Goal: Transaction & Acquisition: Purchase product/service

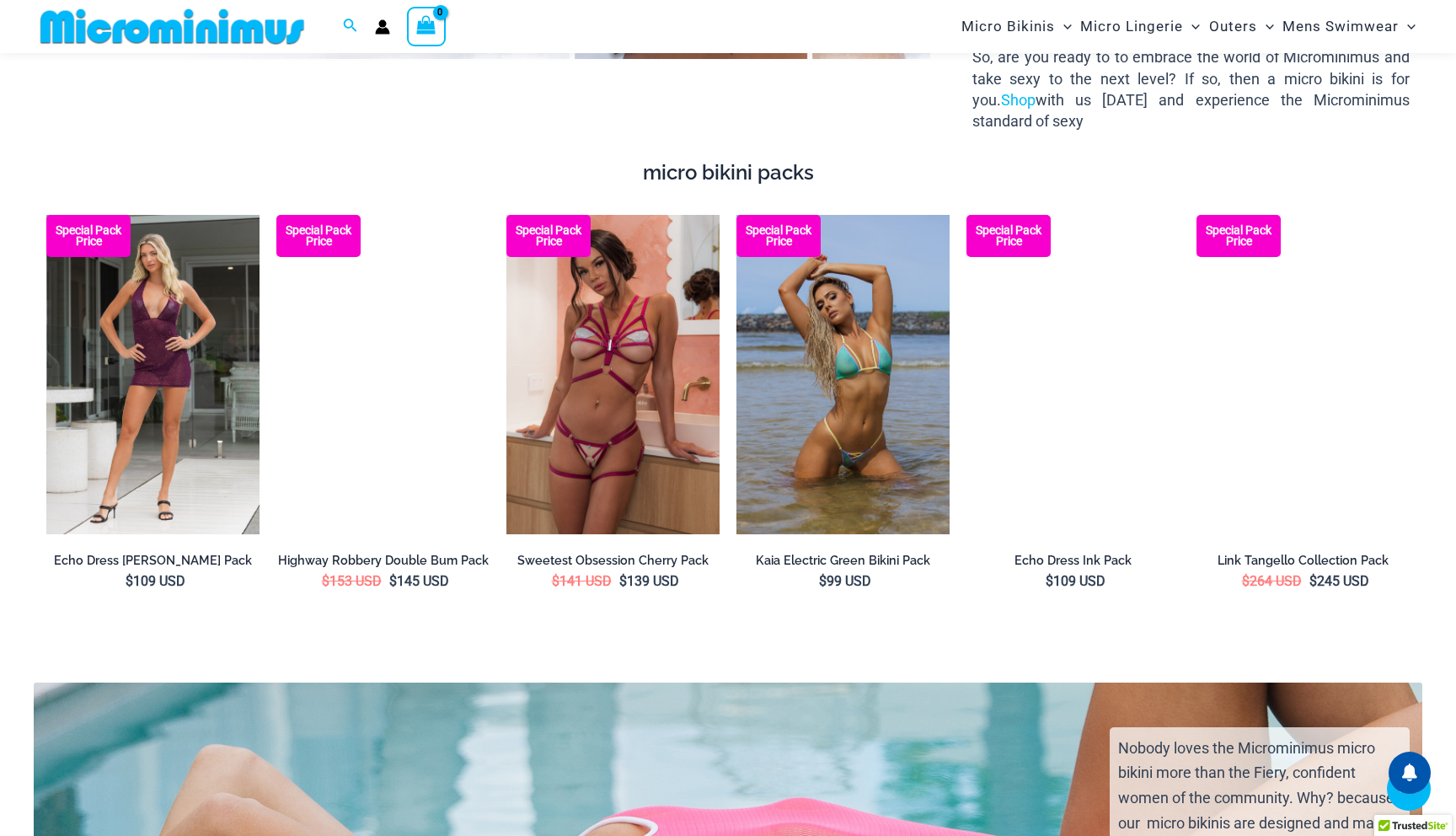
scroll to position [3012, 0]
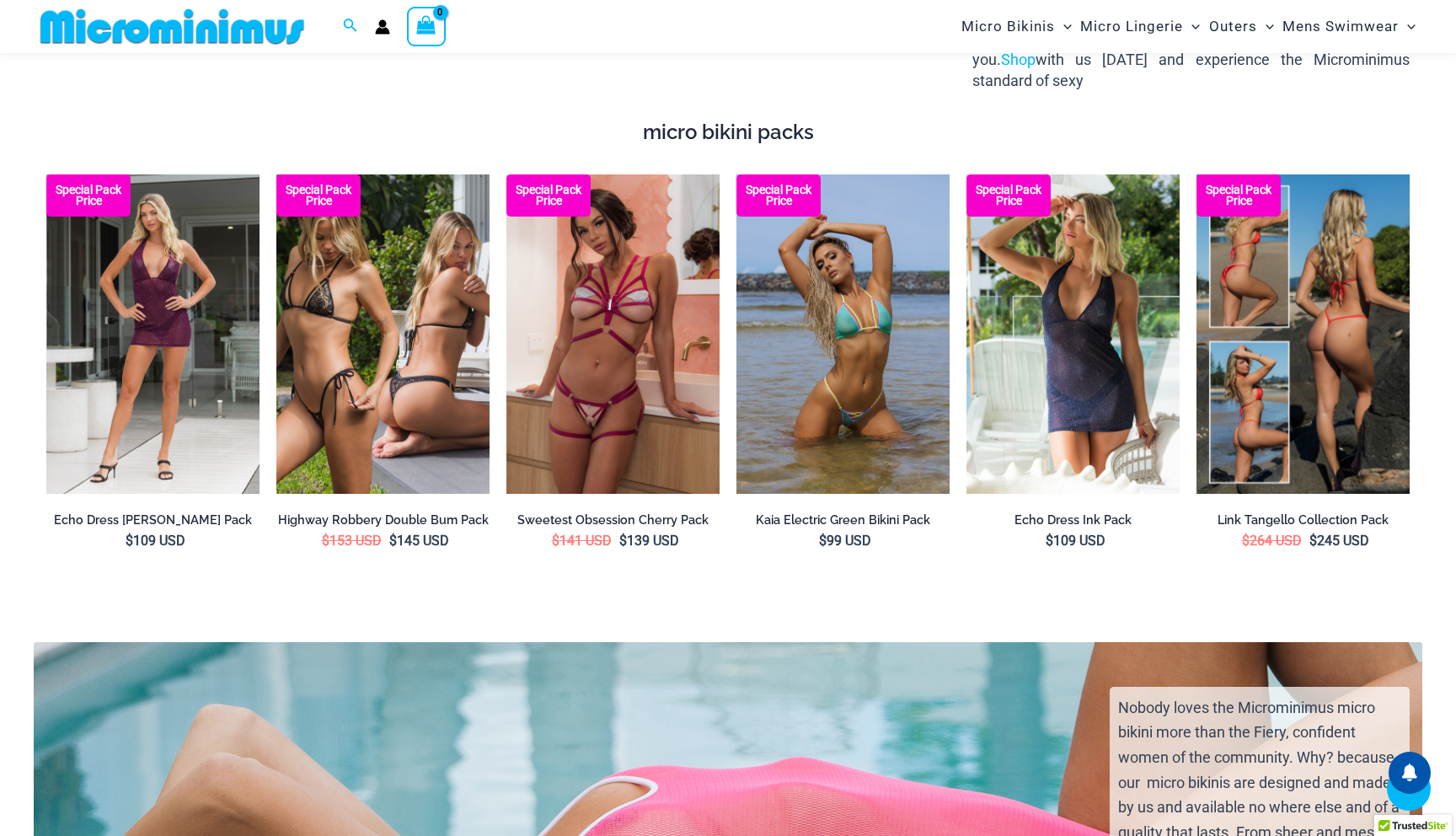
click at [1335, 345] on img at bounding box center [1303, 334] width 213 height 320
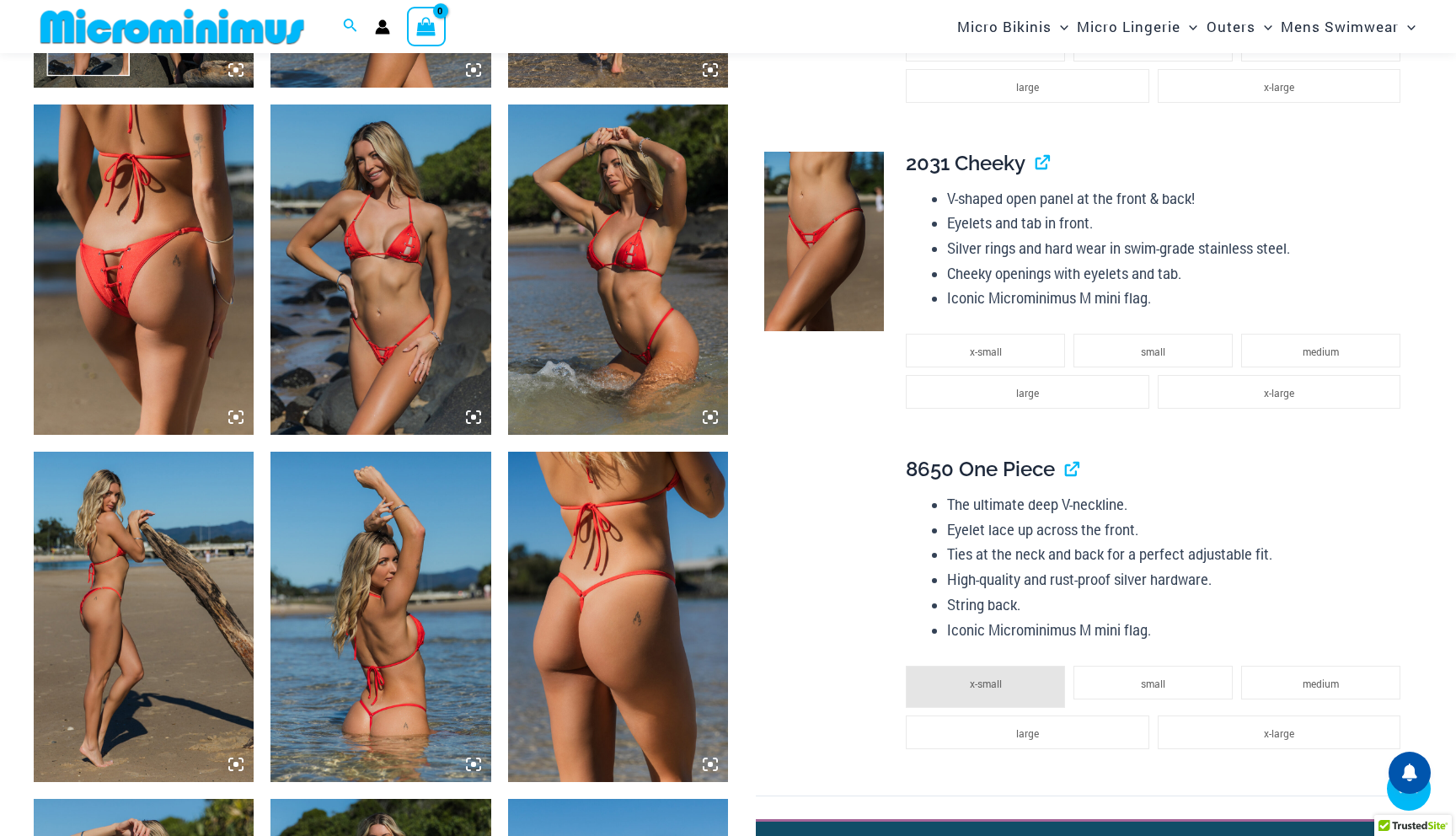
scroll to position [1435, 0]
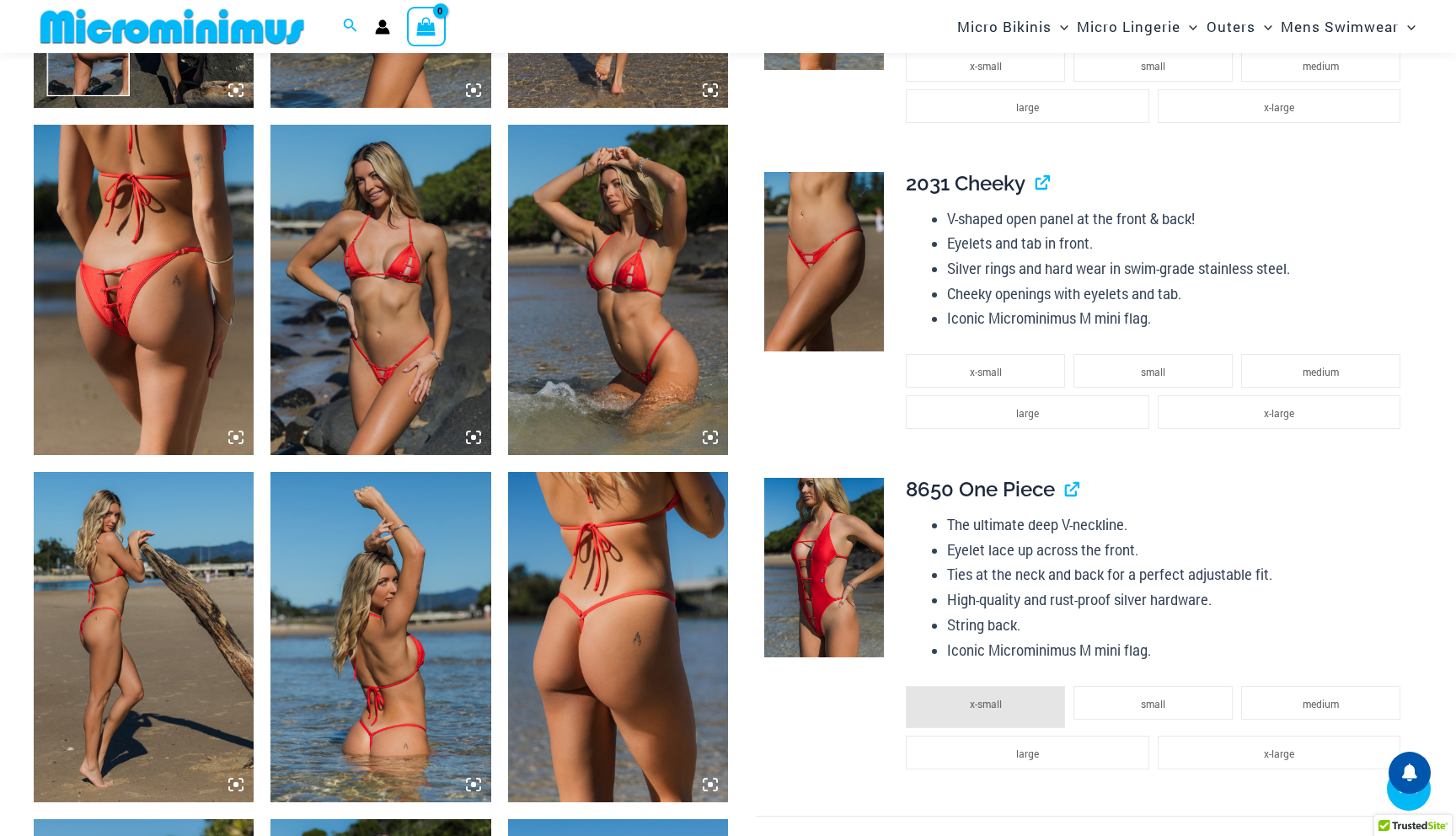
click at [849, 266] on img at bounding box center [824, 262] width 120 height 180
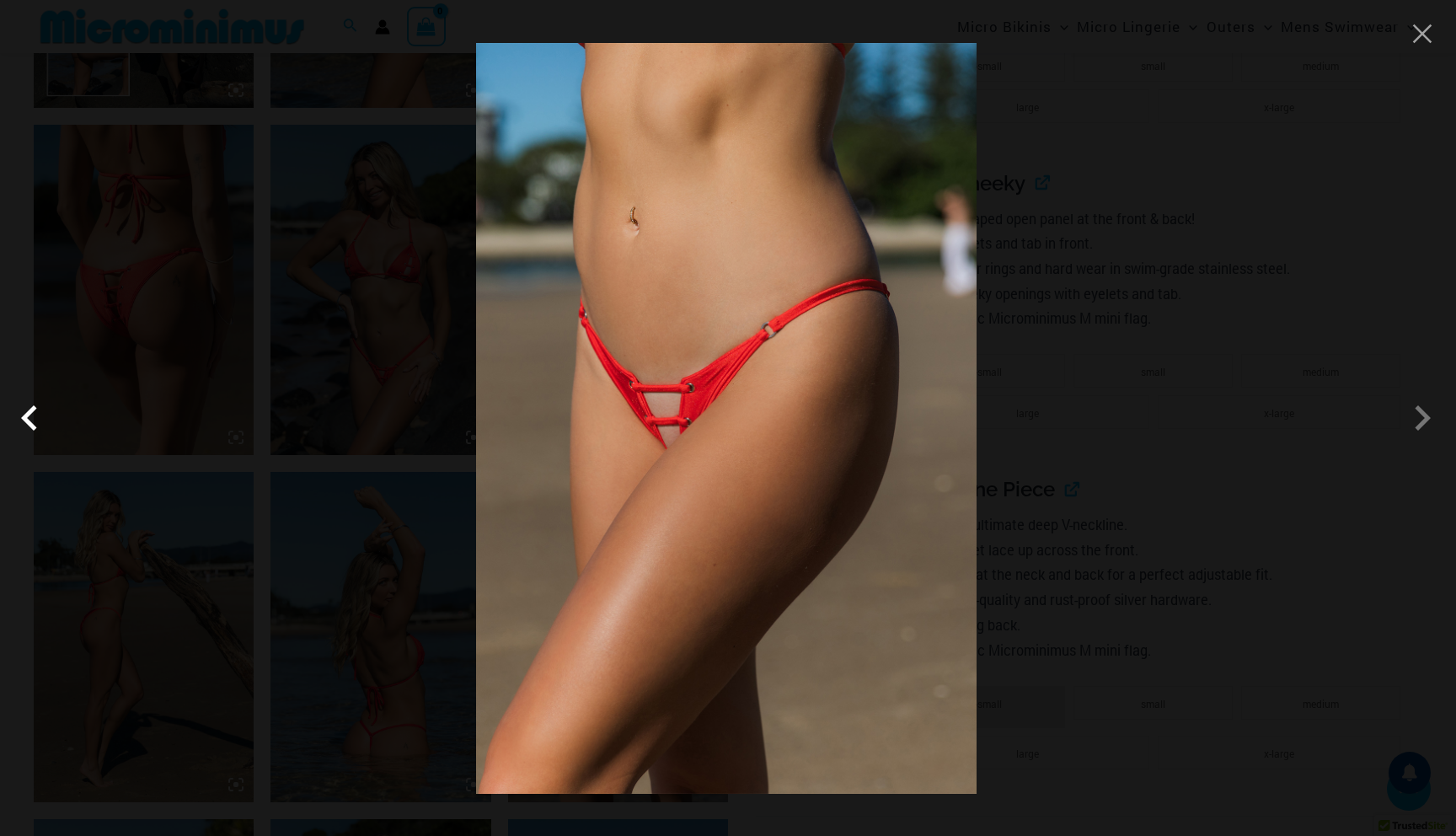
click at [27, 422] on span at bounding box center [33, 417] width 50 height 50
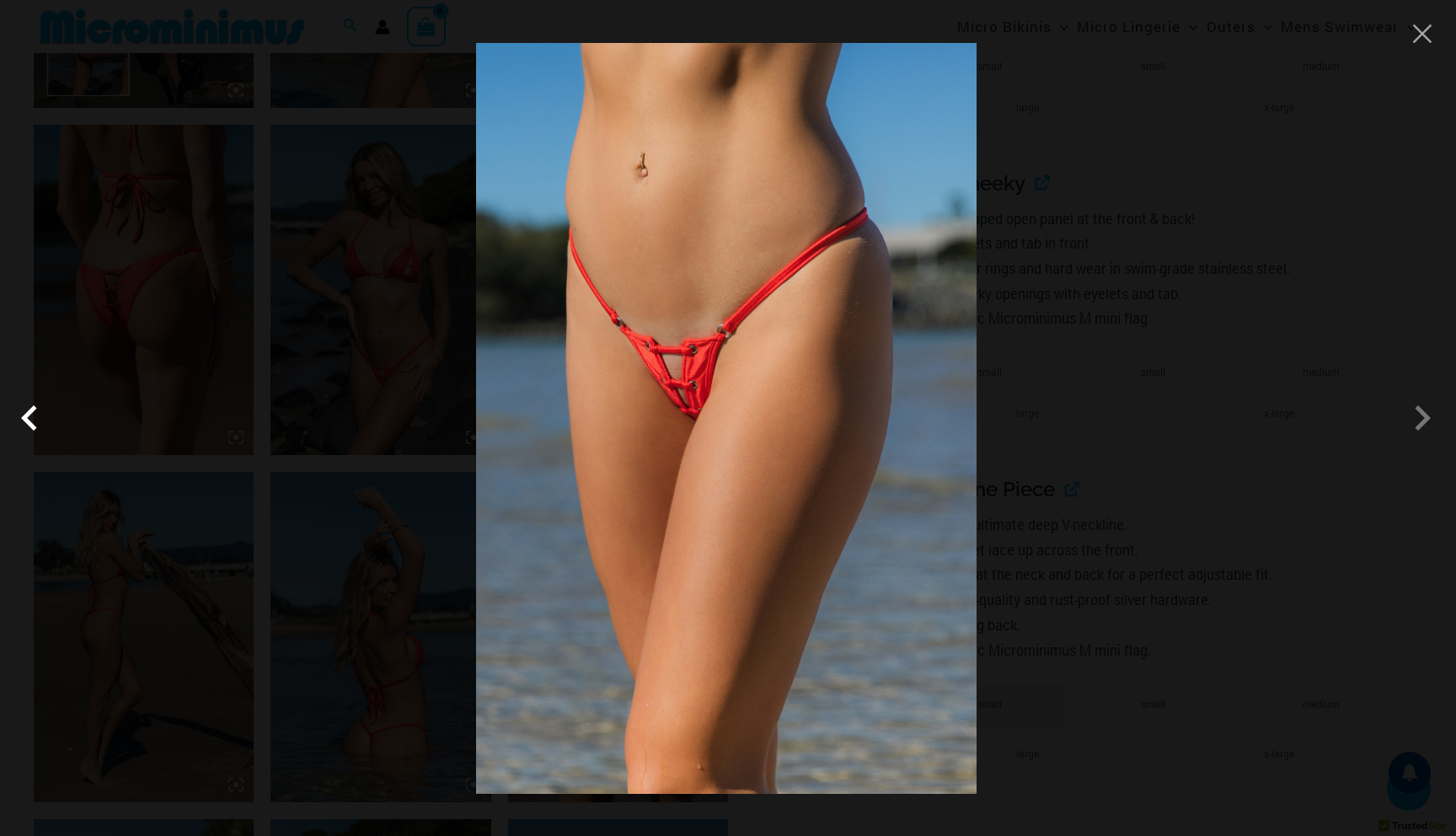
click at [27, 422] on span at bounding box center [33, 417] width 50 height 50
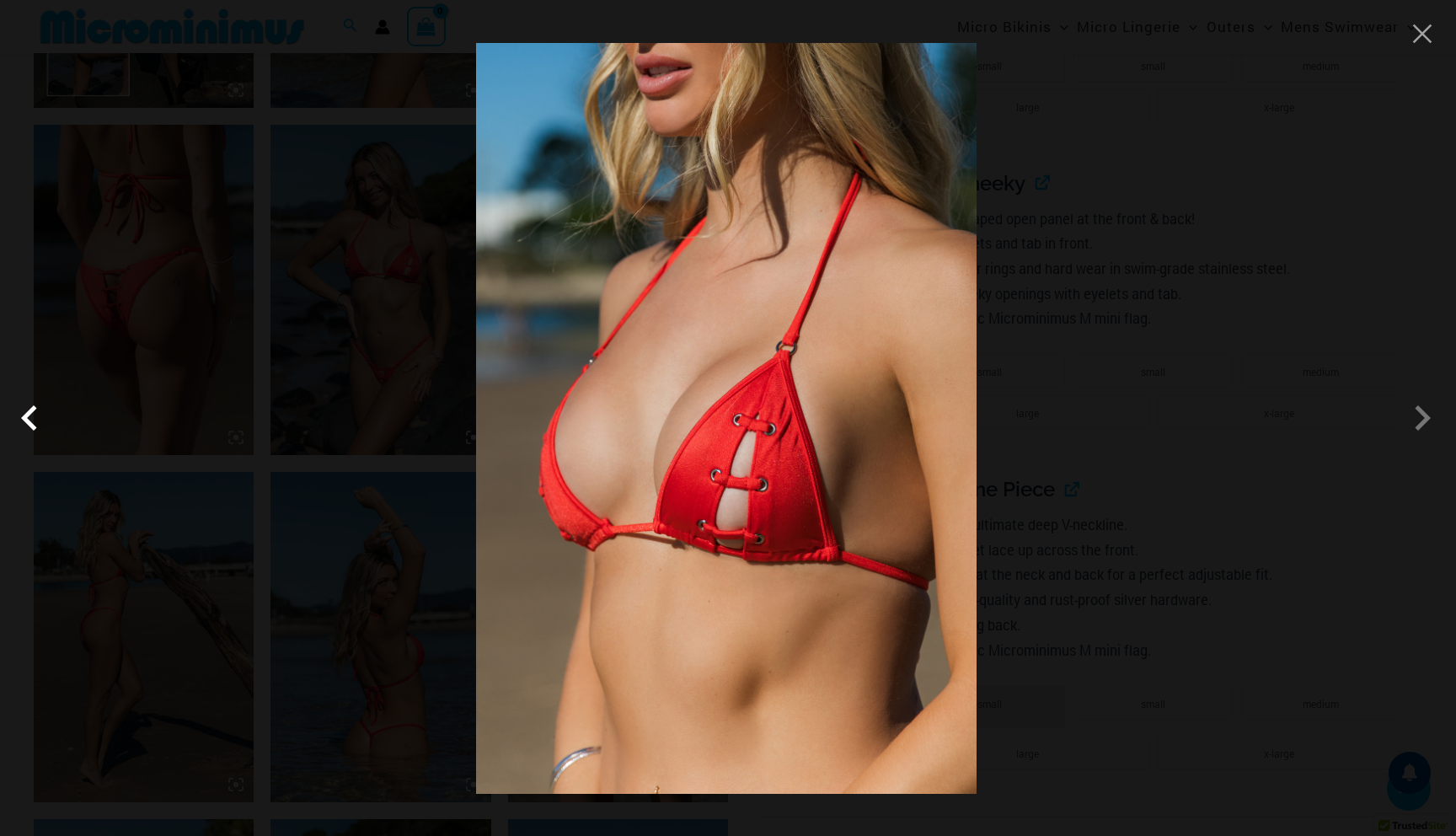
click at [27, 421] on span at bounding box center [33, 417] width 50 height 50
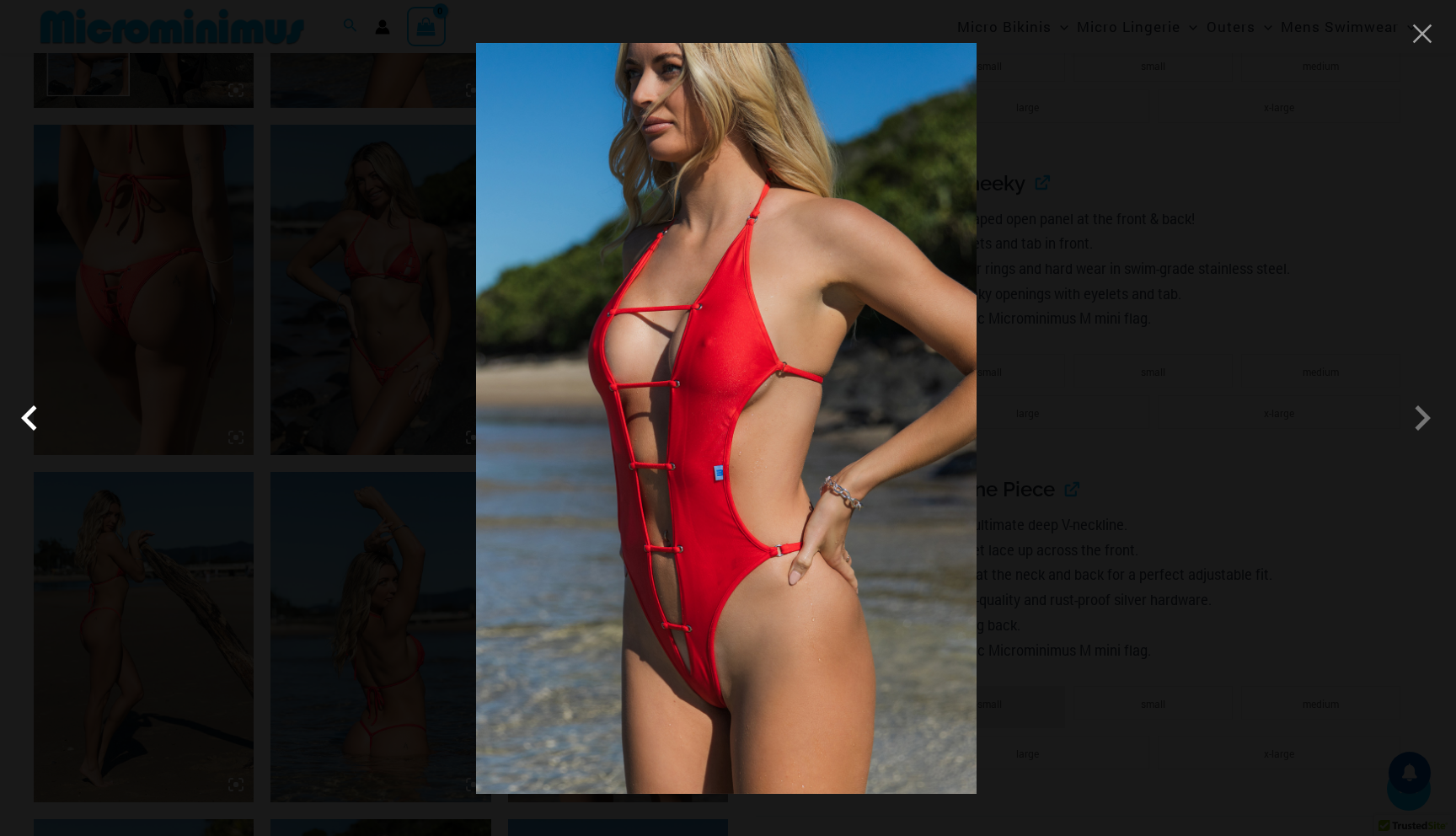
click at [27, 421] on span at bounding box center [33, 417] width 50 height 50
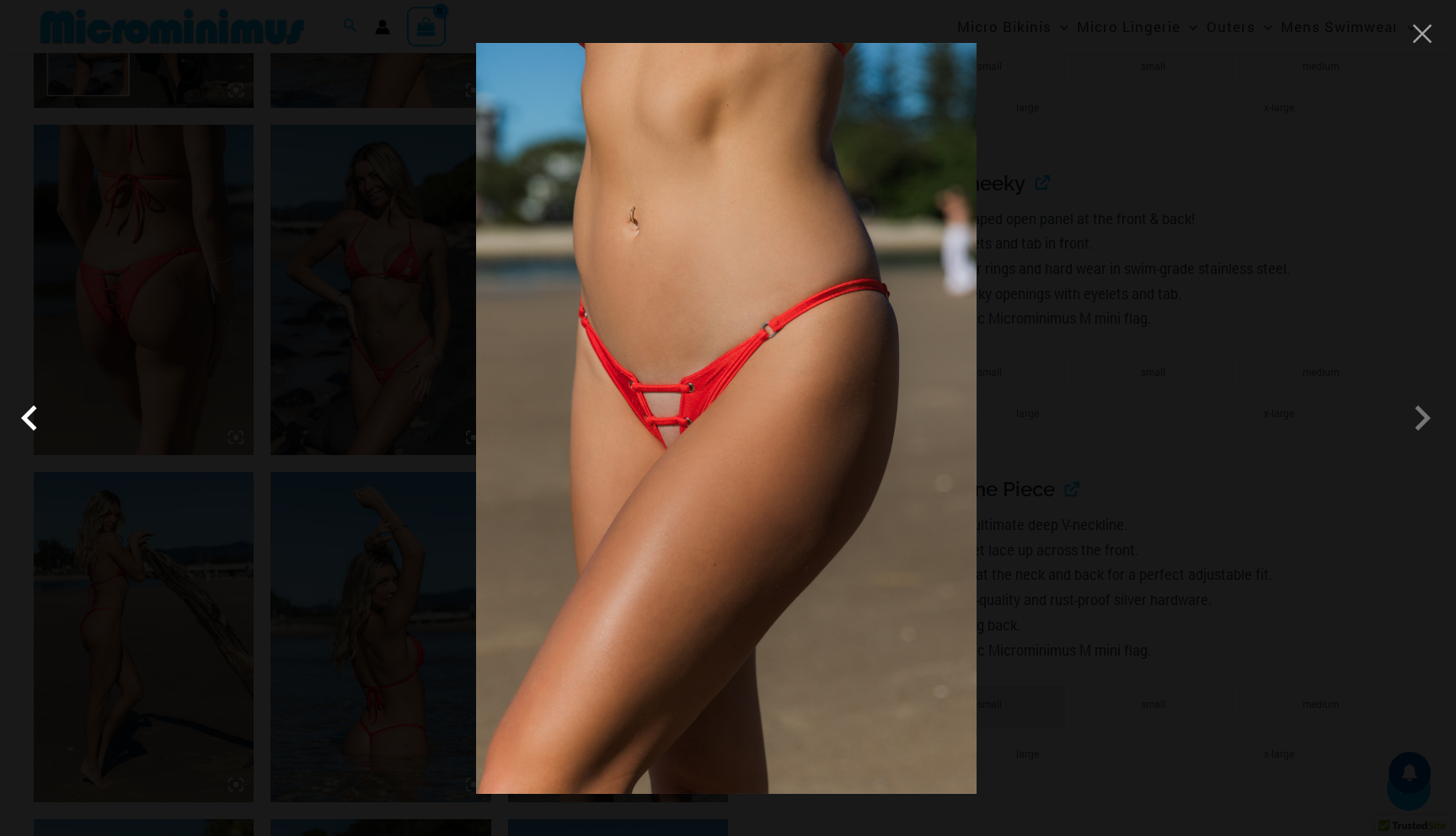
click at [27, 421] on span at bounding box center [33, 417] width 50 height 50
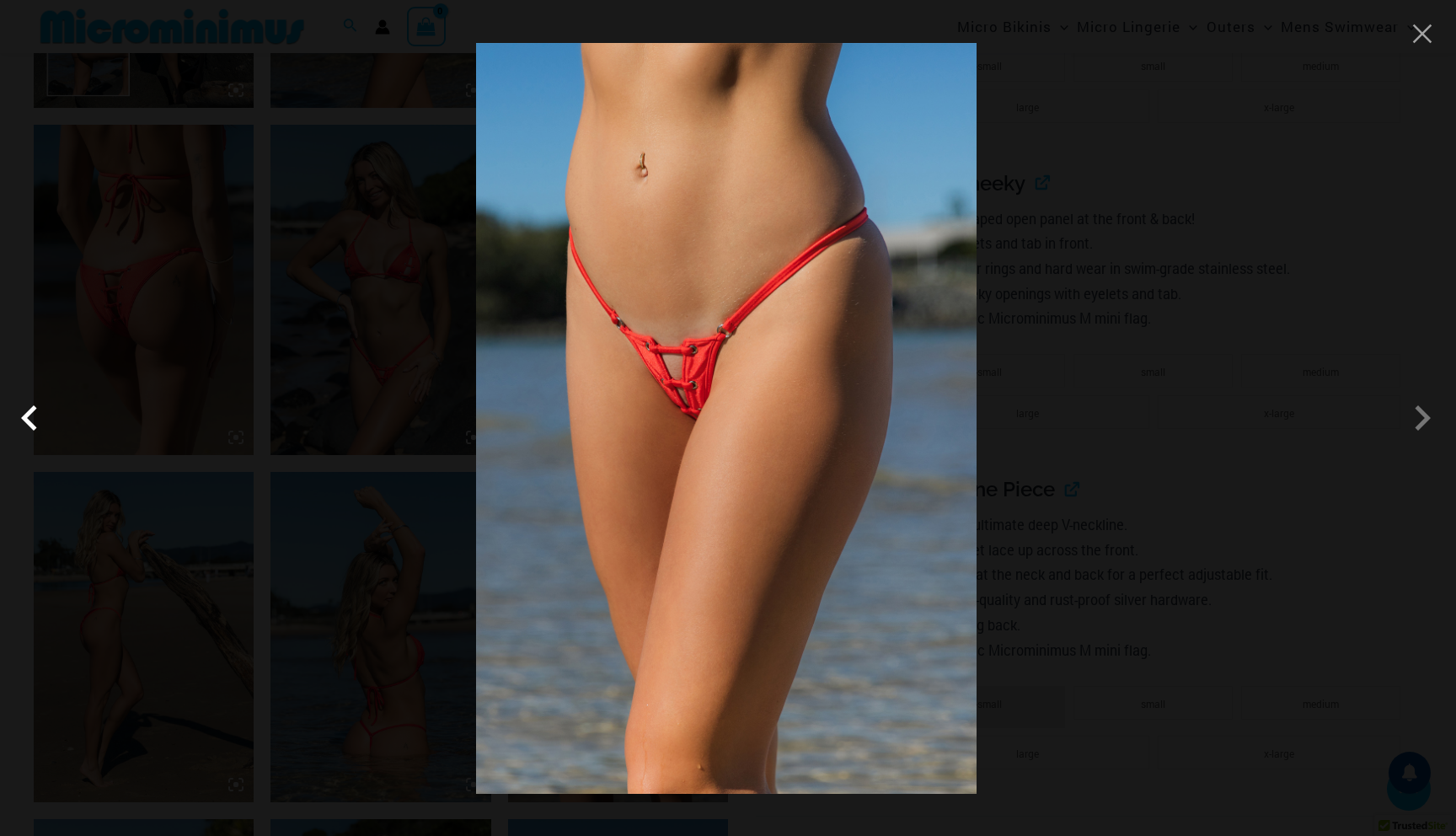
click at [27, 421] on span at bounding box center [33, 417] width 50 height 50
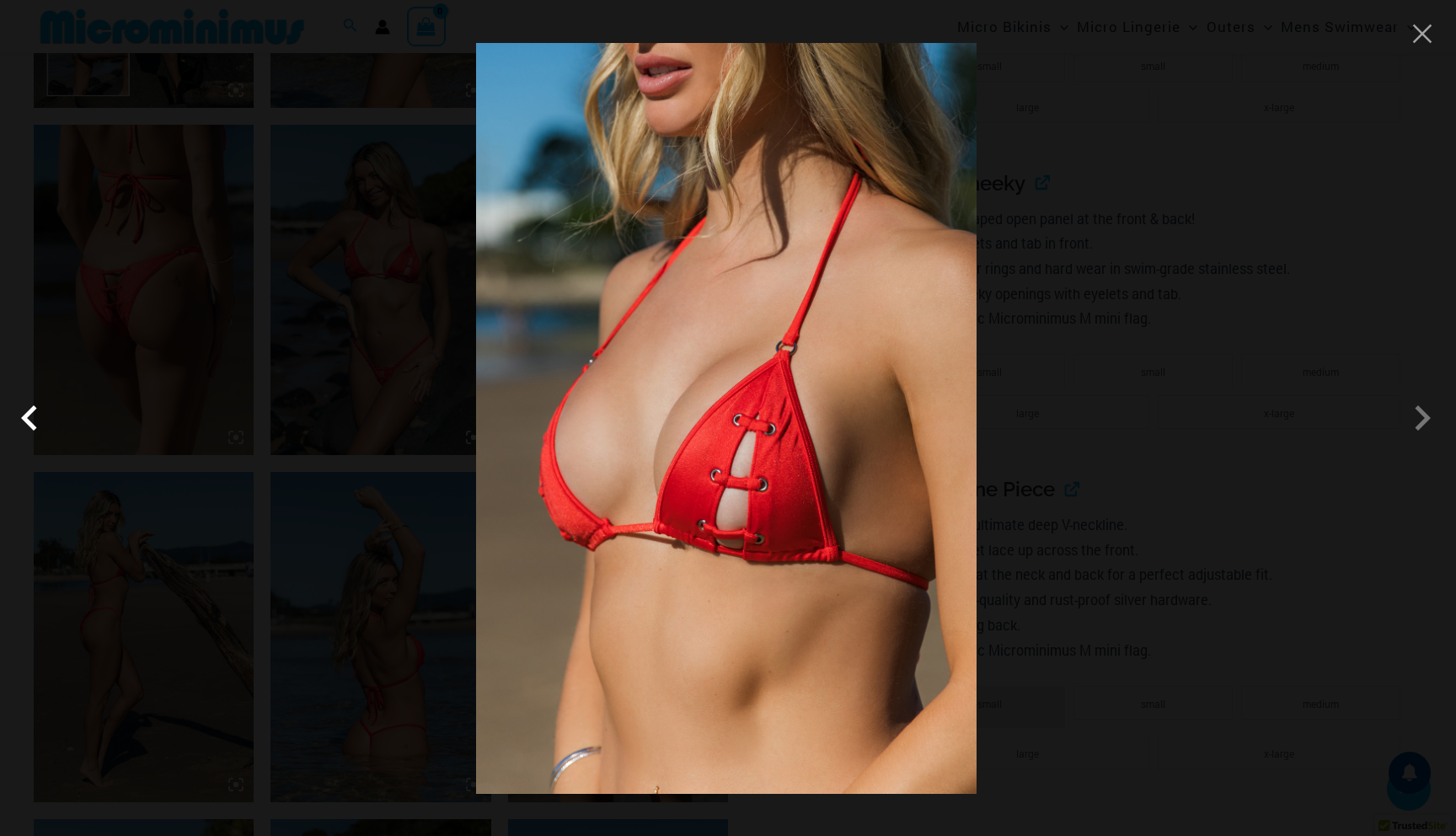
click at [27, 421] on span at bounding box center [33, 417] width 50 height 50
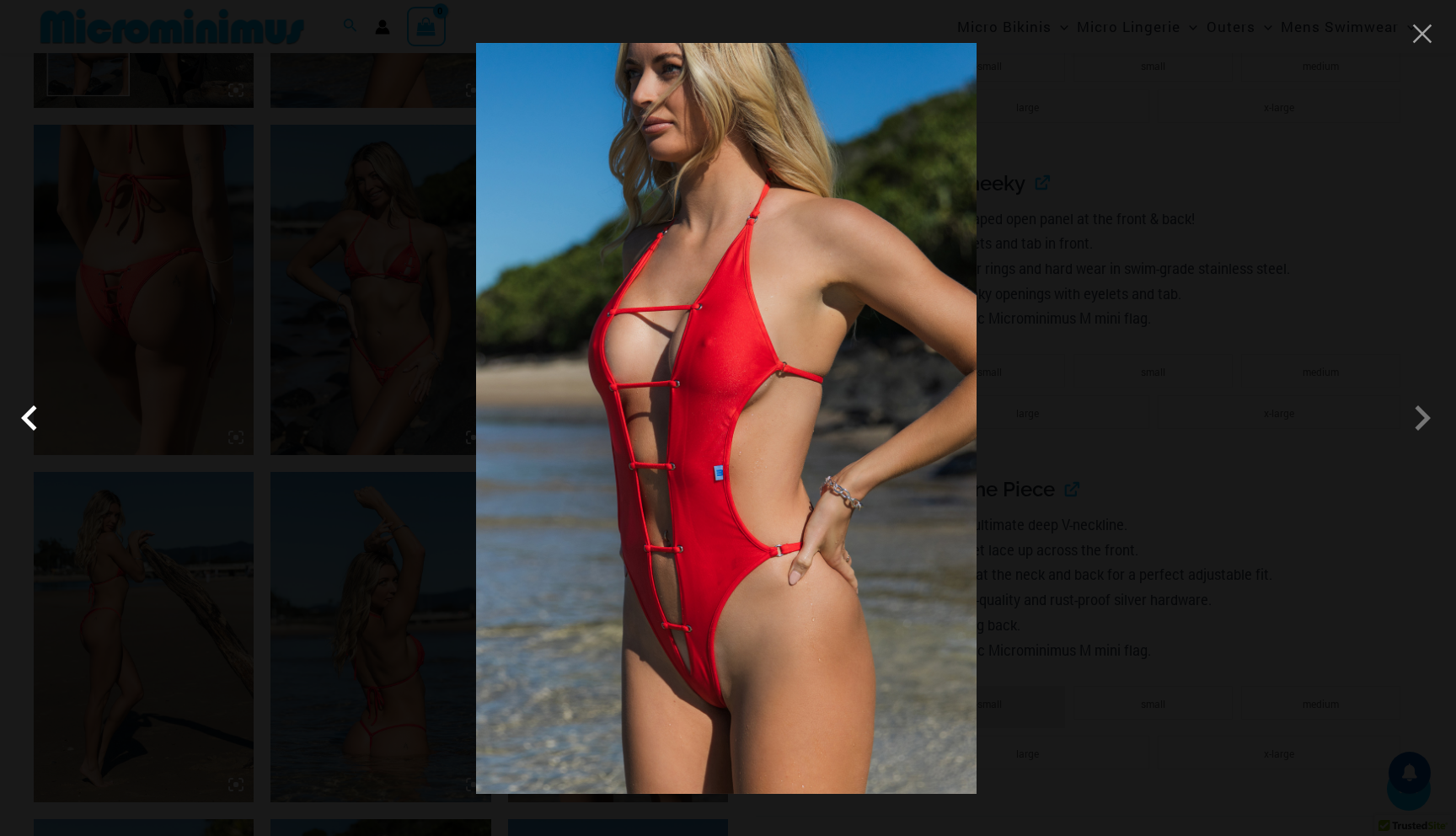
click at [27, 421] on span at bounding box center [33, 417] width 50 height 50
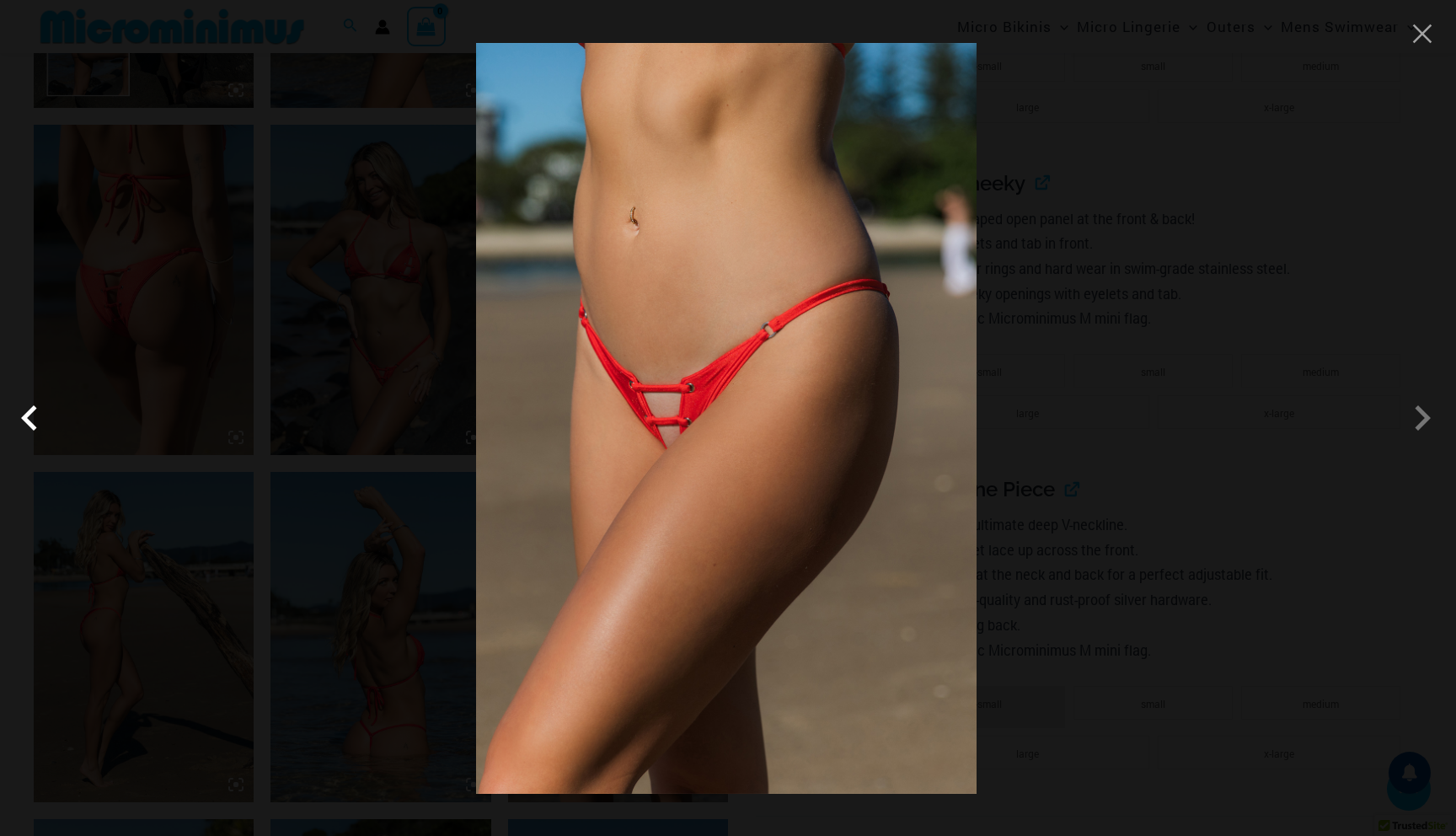
click at [27, 421] on span at bounding box center [33, 417] width 50 height 50
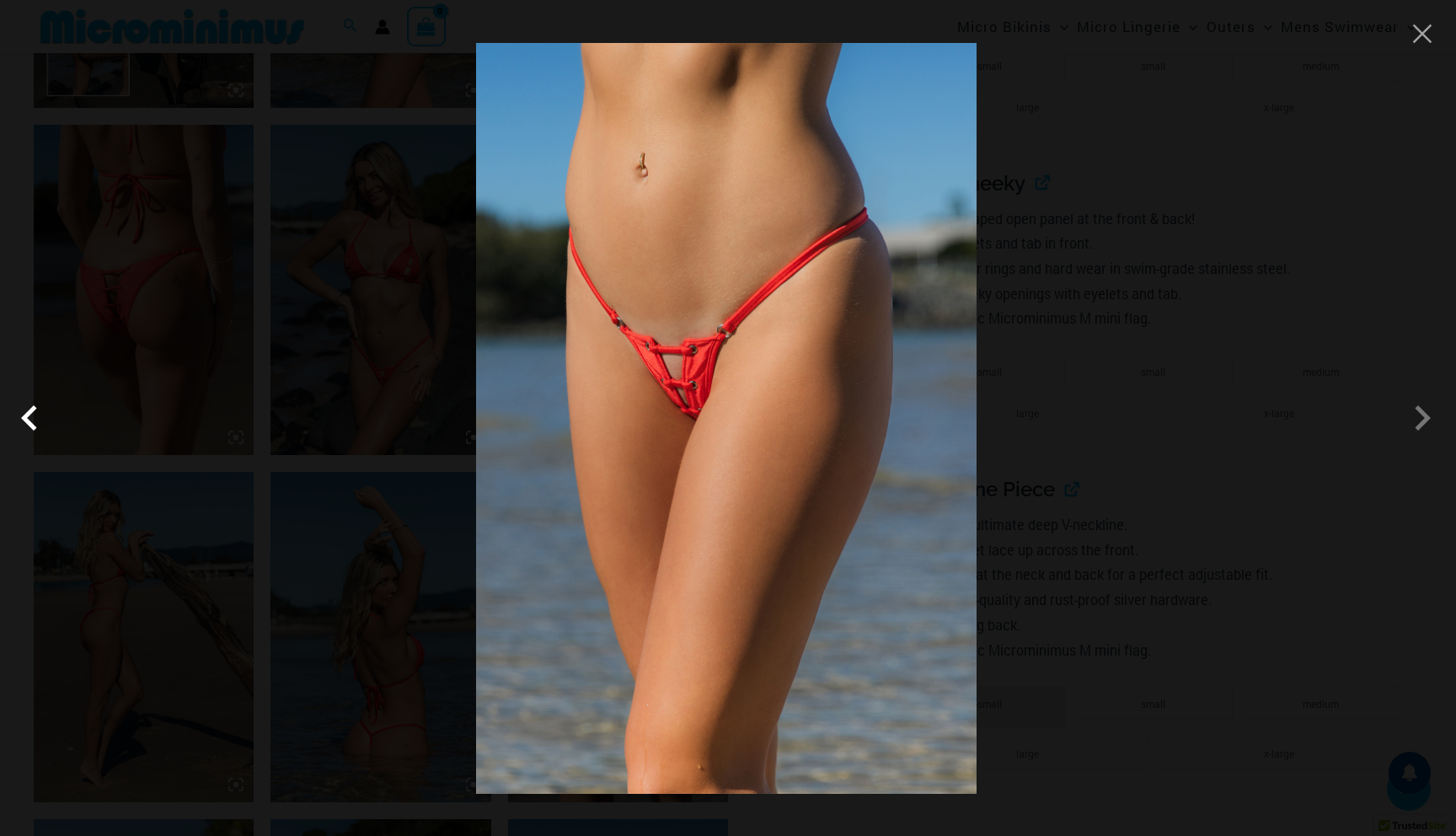
click at [27, 421] on span at bounding box center [33, 417] width 50 height 50
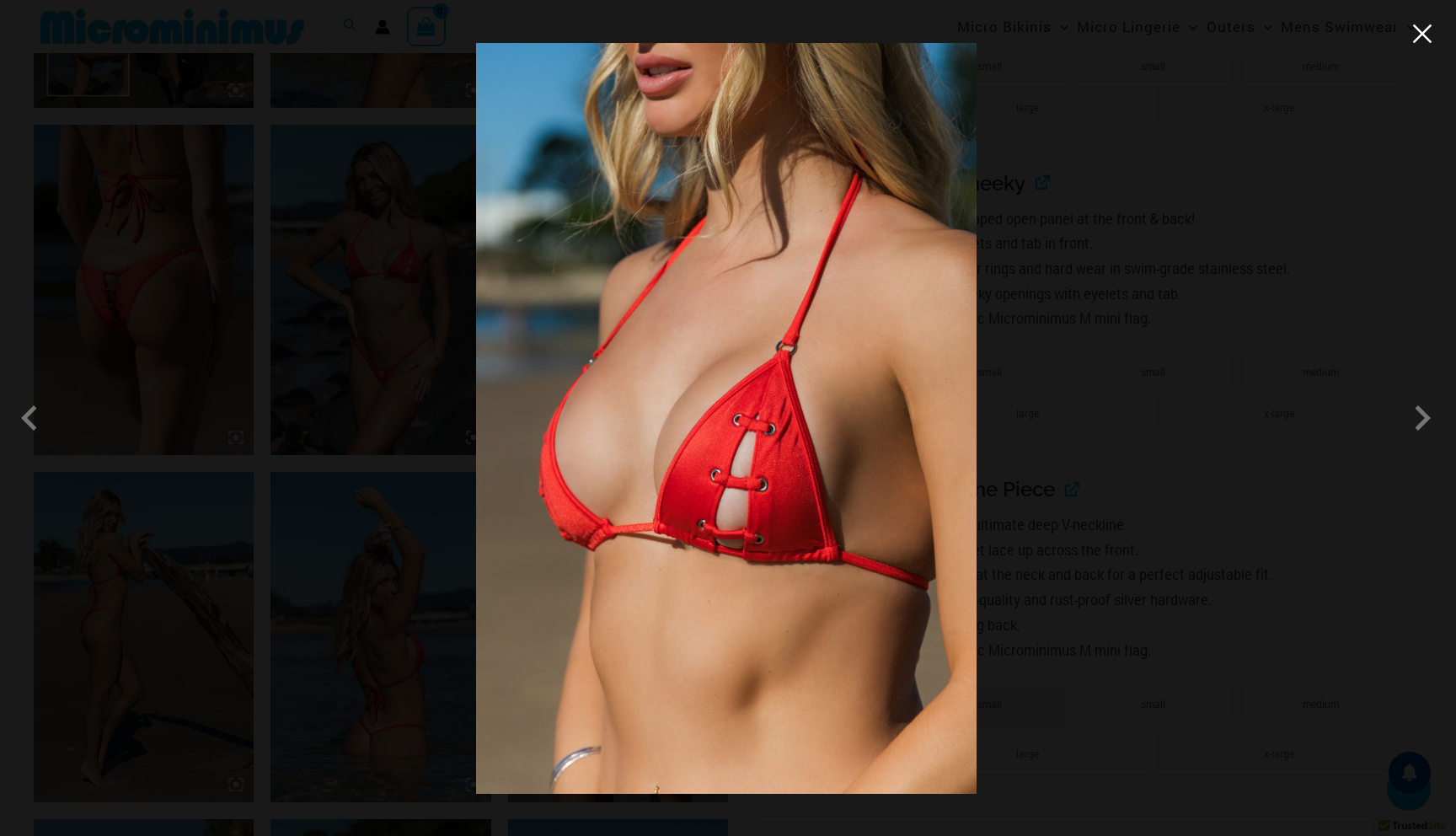
click at [1421, 28] on button "Close" at bounding box center [1422, 34] width 26 height 26
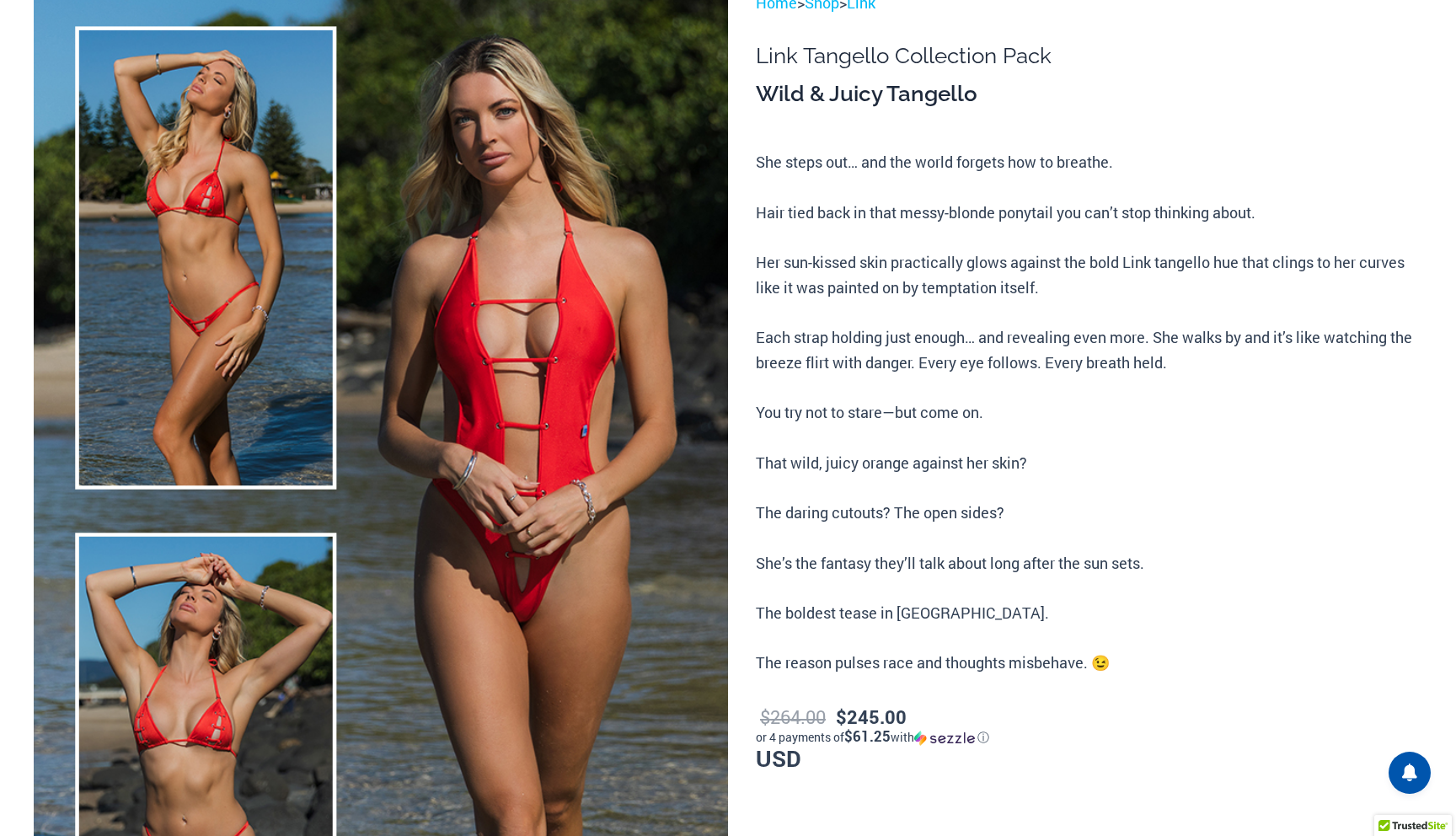
scroll to position [0, 0]
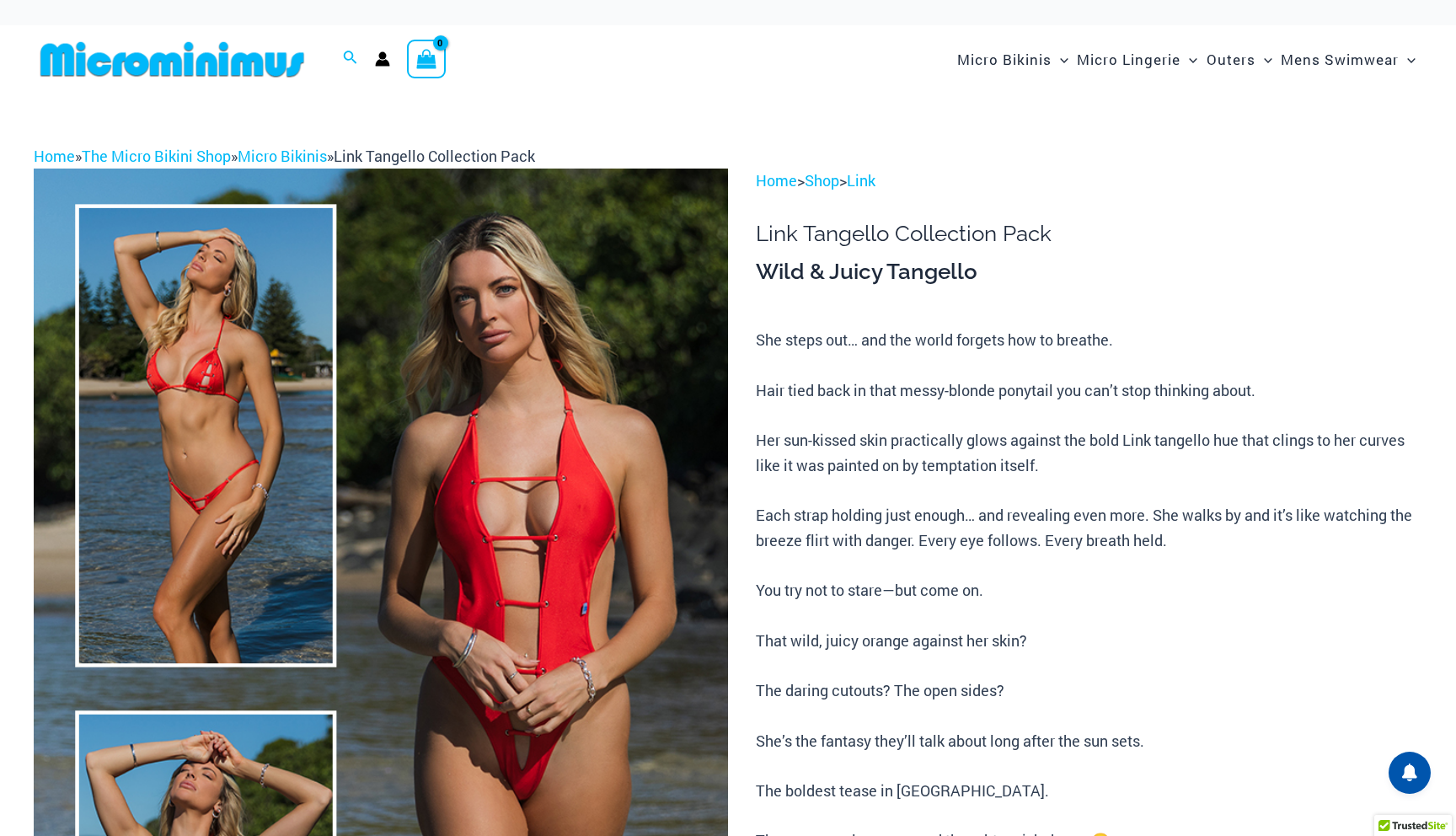
click at [231, 316] on img at bounding box center [381, 689] width 695 height 1041
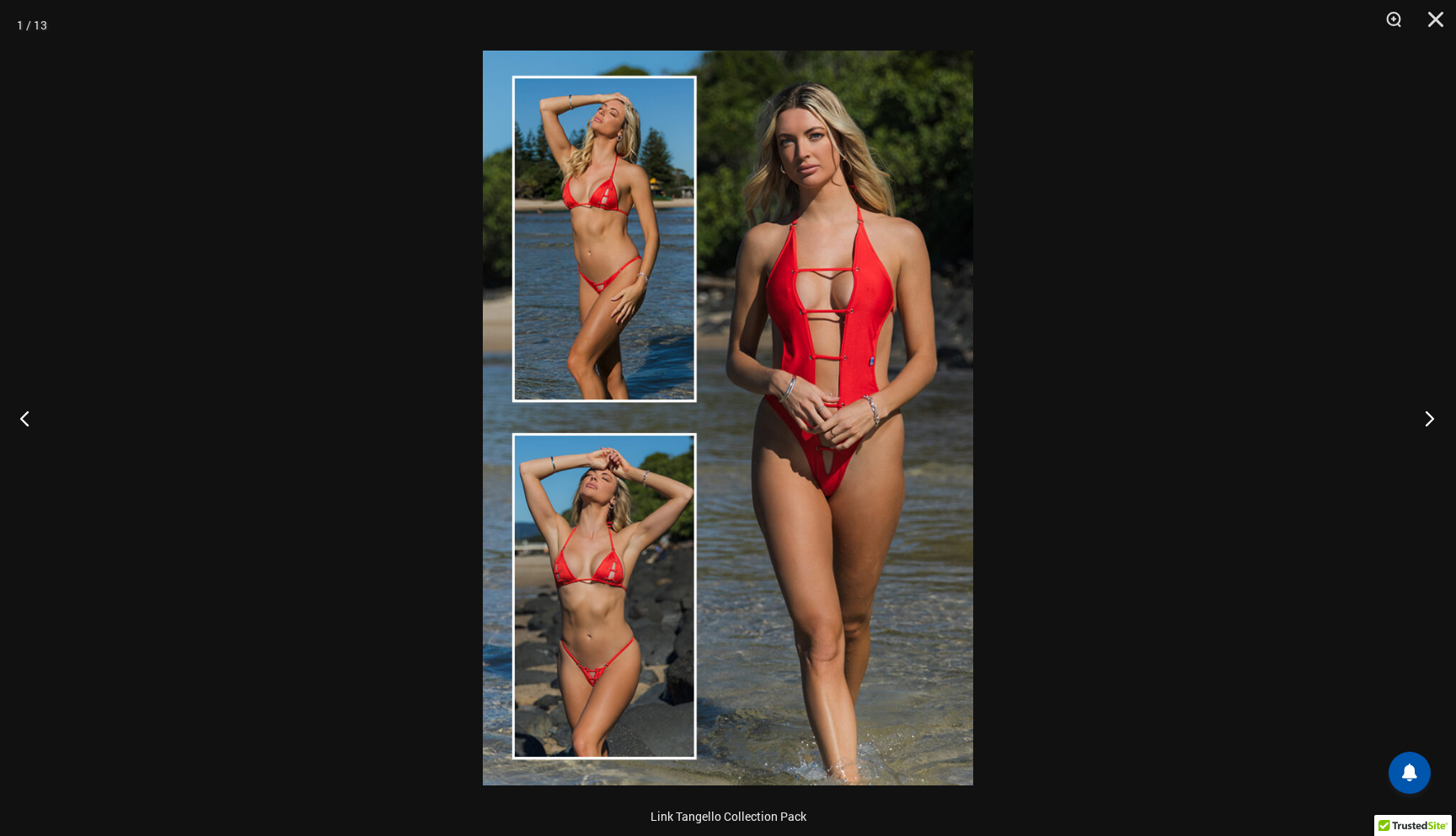
click at [1433, 421] on button "Next" at bounding box center [1424, 418] width 63 height 84
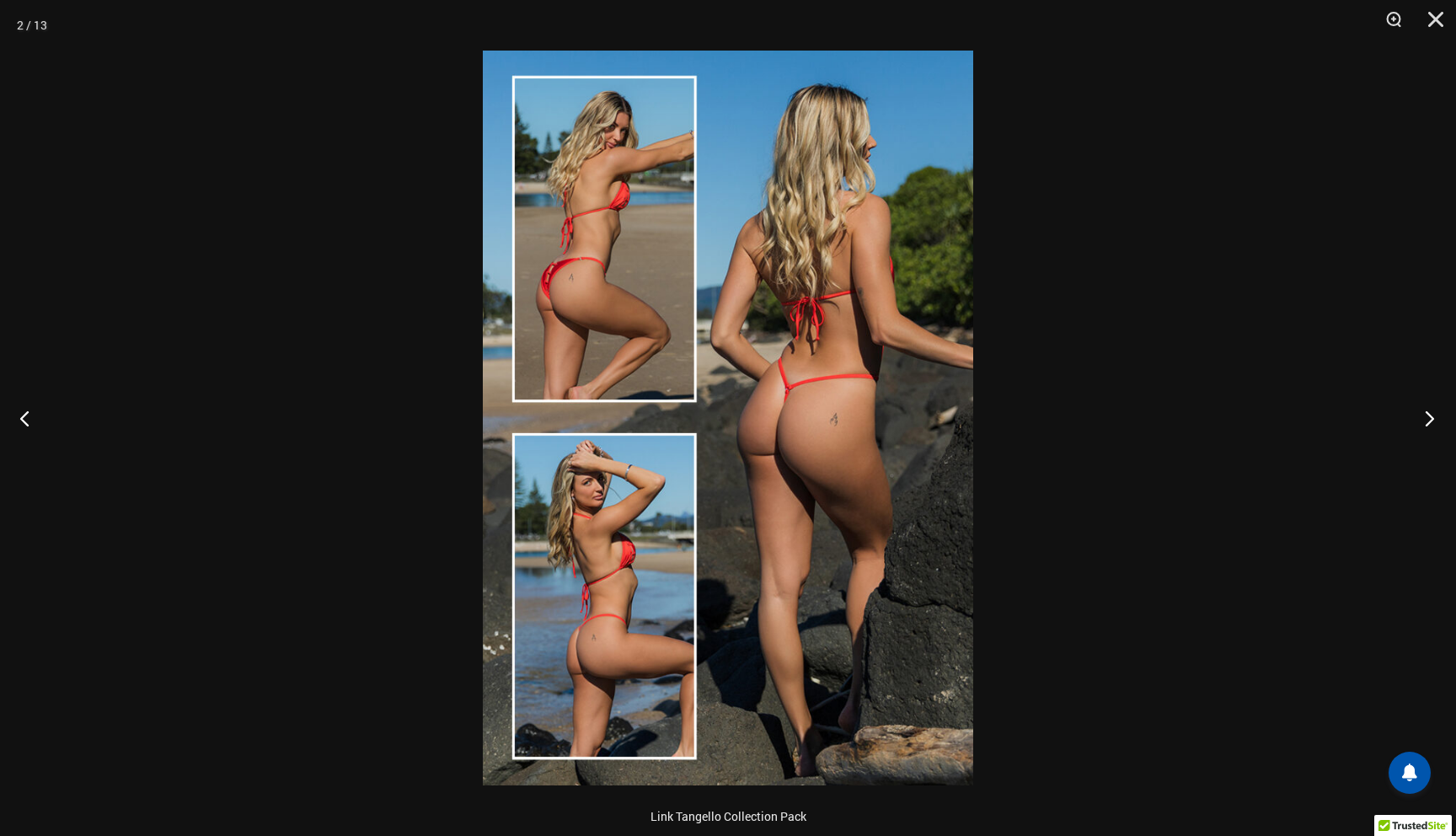
click at [1432, 419] on button "Next" at bounding box center [1424, 418] width 63 height 84
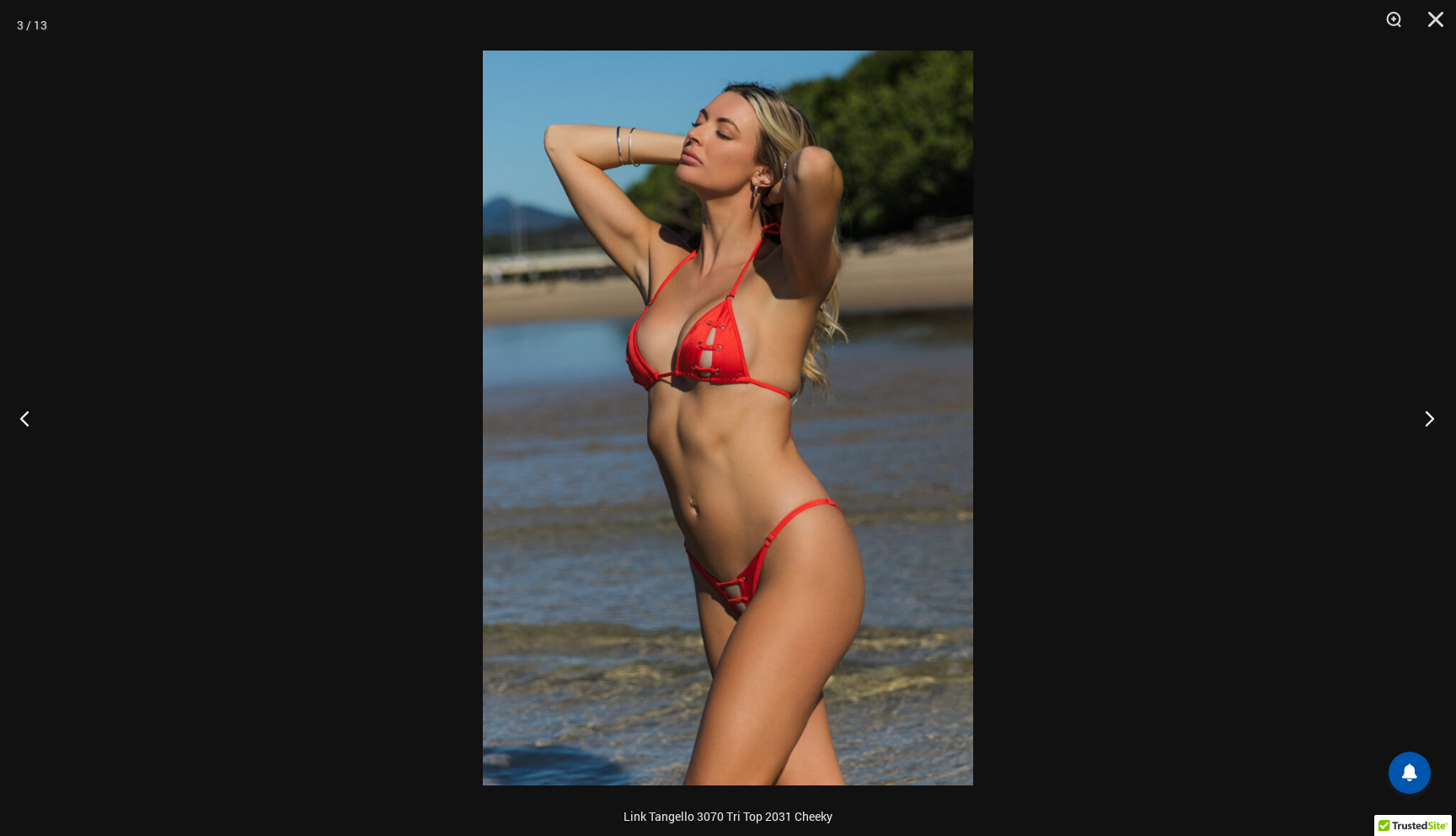
click at [1432, 419] on button "Next" at bounding box center [1424, 418] width 63 height 84
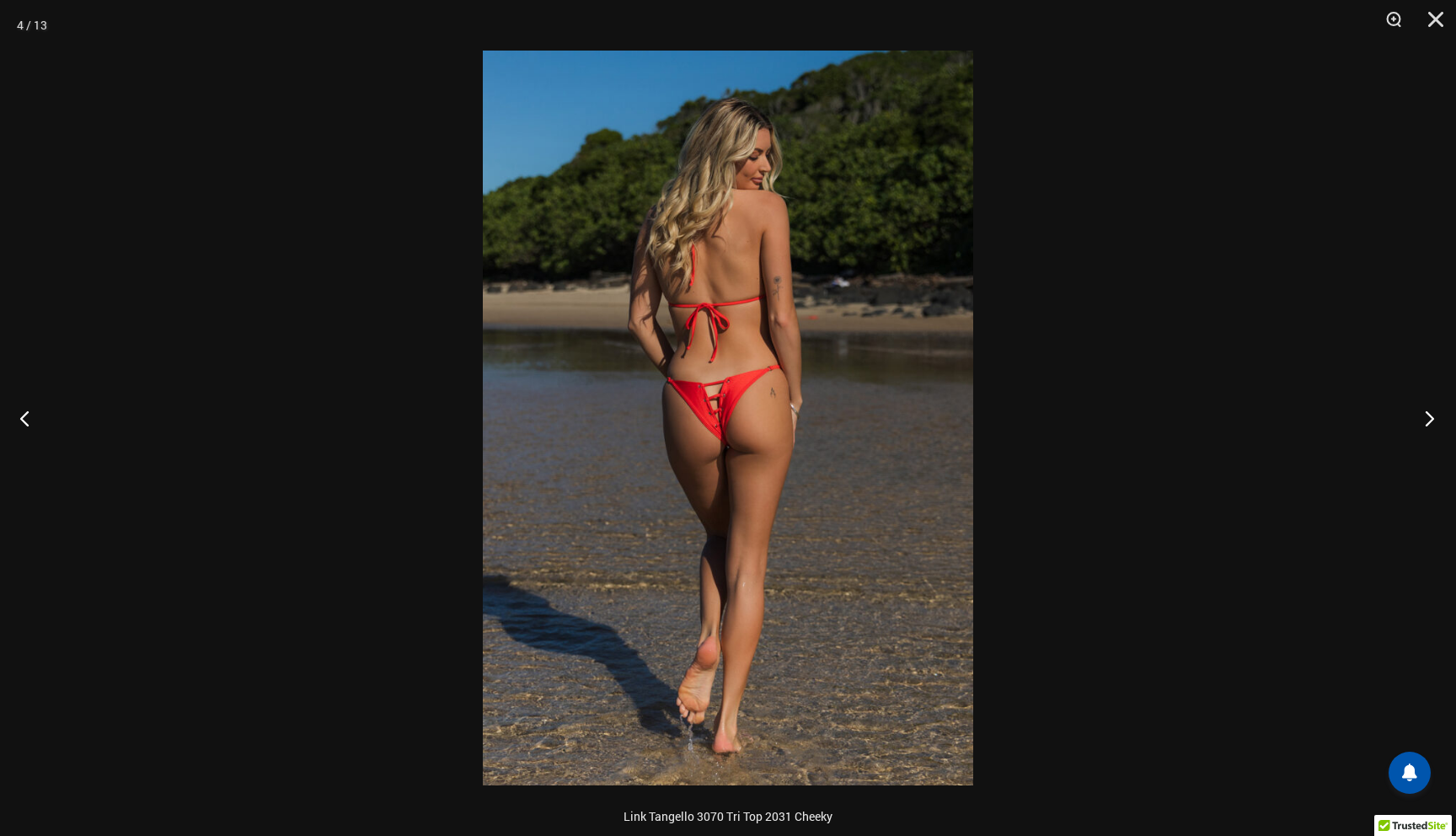
click at [1432, 419] on button "Next" at bounding box center [1424, 418] width 63 height 84
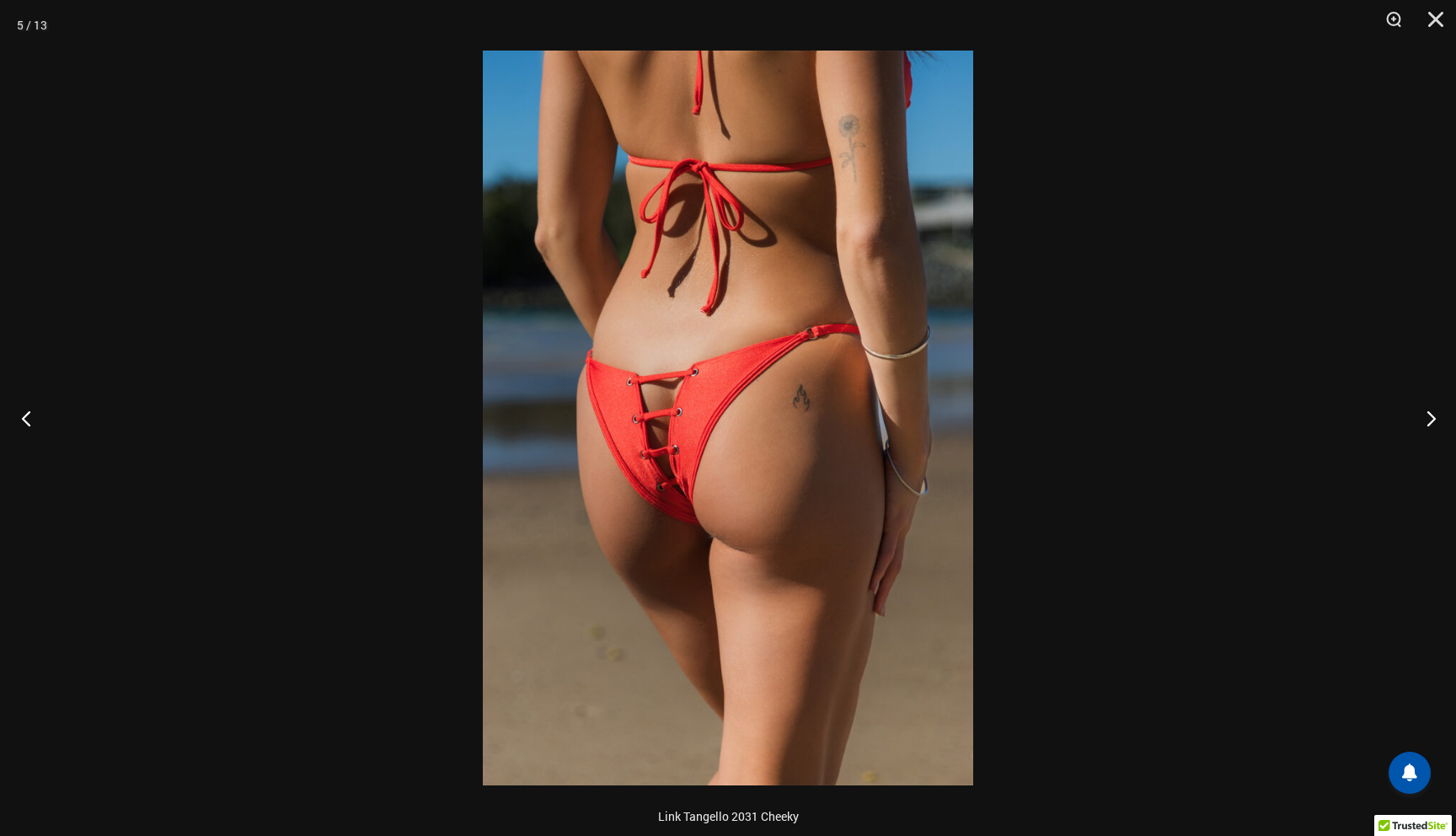
click at [27, 414] on button "Previous" at bounding box center [31, 418] width 63 height 84
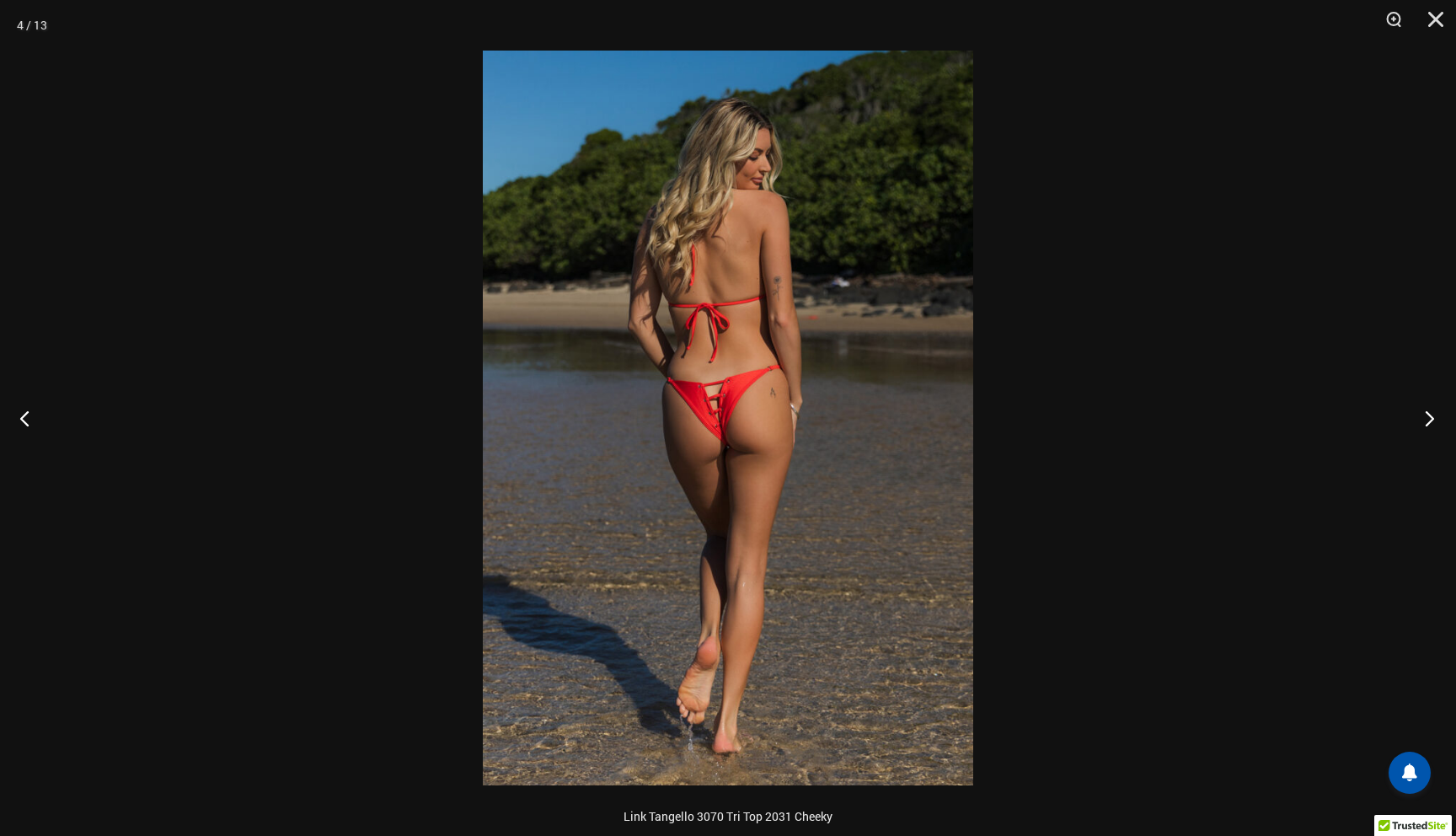
click at [1429, 416] on button "Next" at bounding box center [1424, 418] width 63 height 84
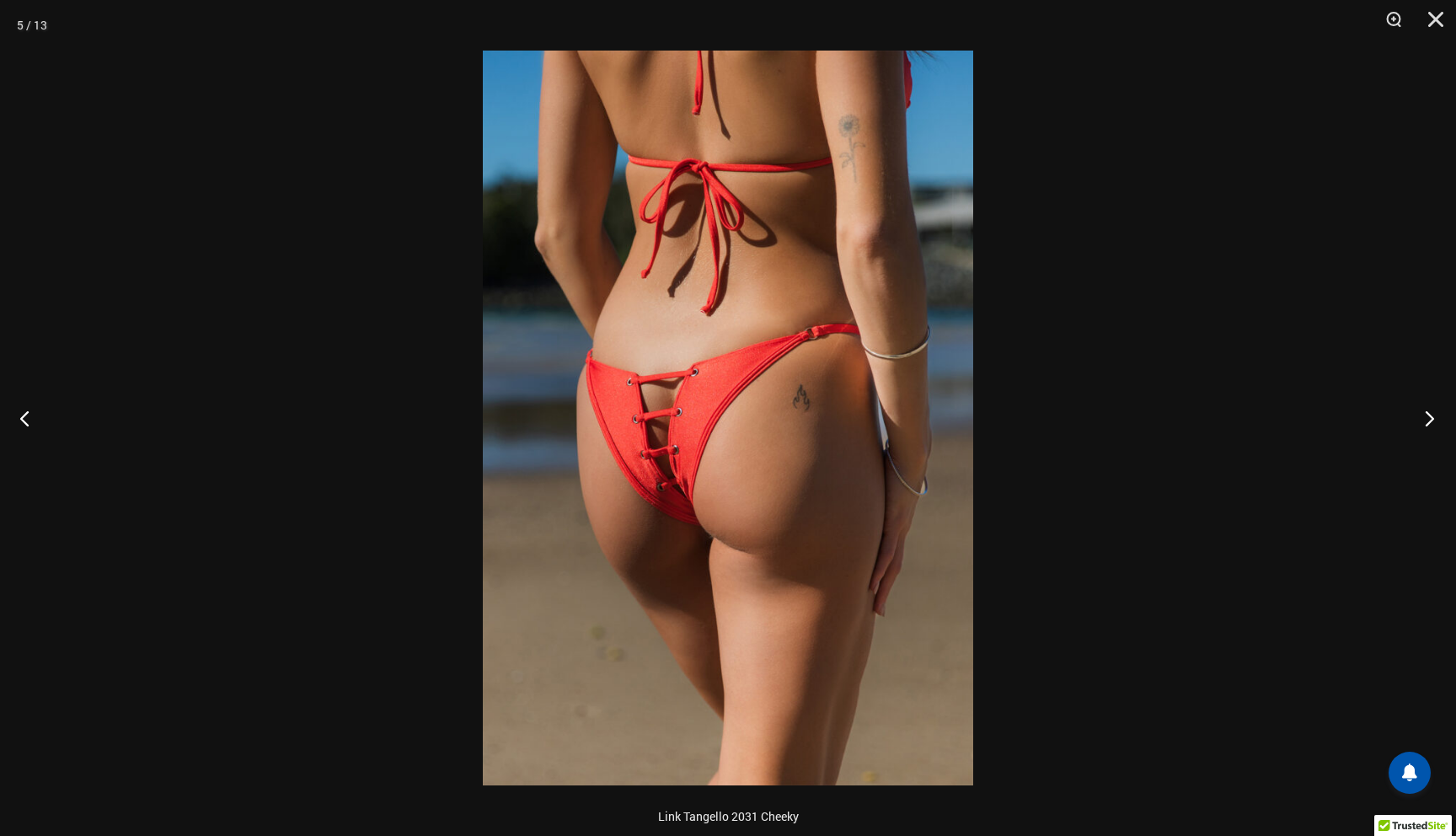
click at [1429, 416] on button "Next" at bounding box center [1424, 418] width 63 height 84
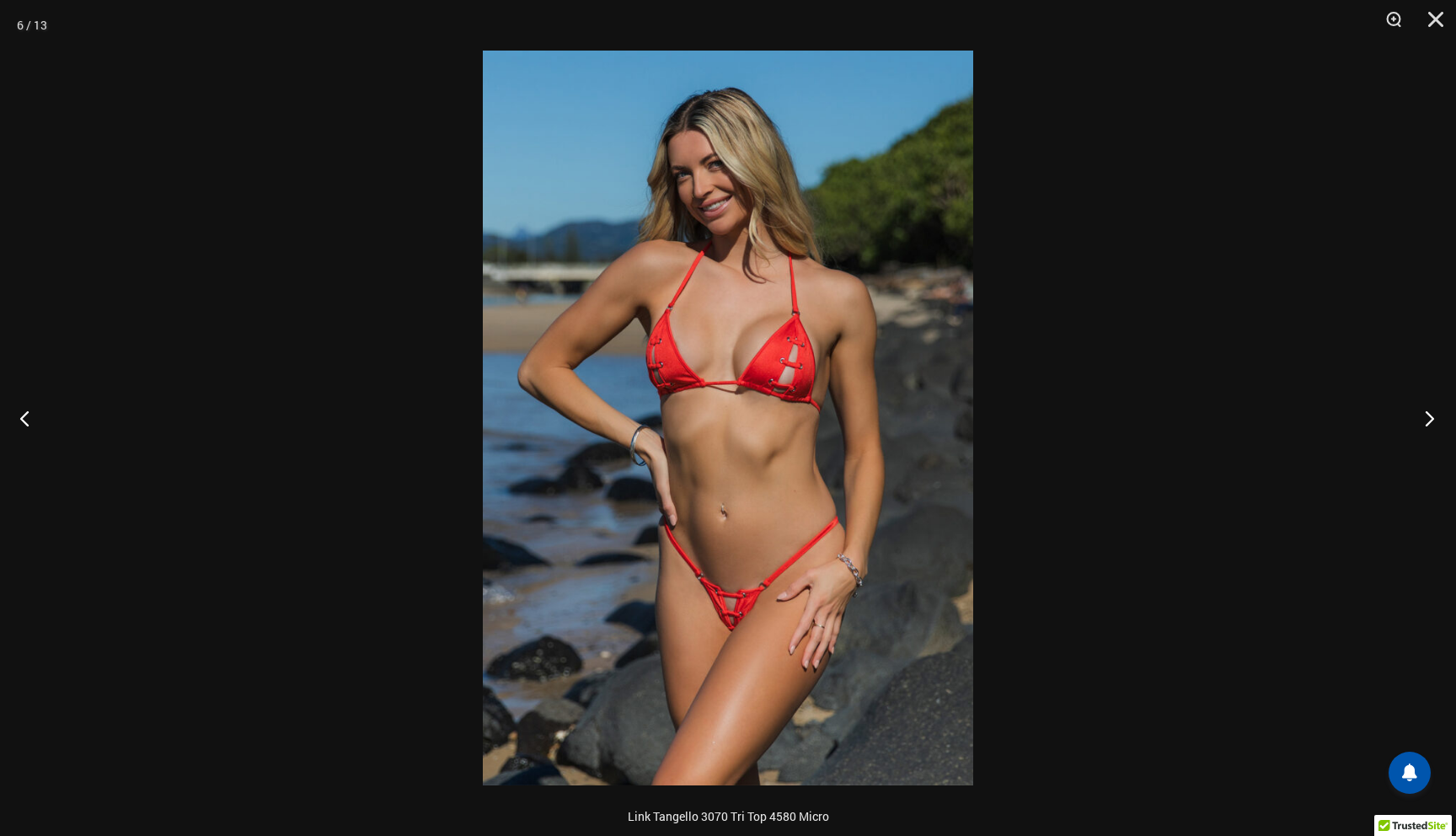
click at [1429, 416] on button "Next" at bounding box center [1424, 418] width 63 height 84
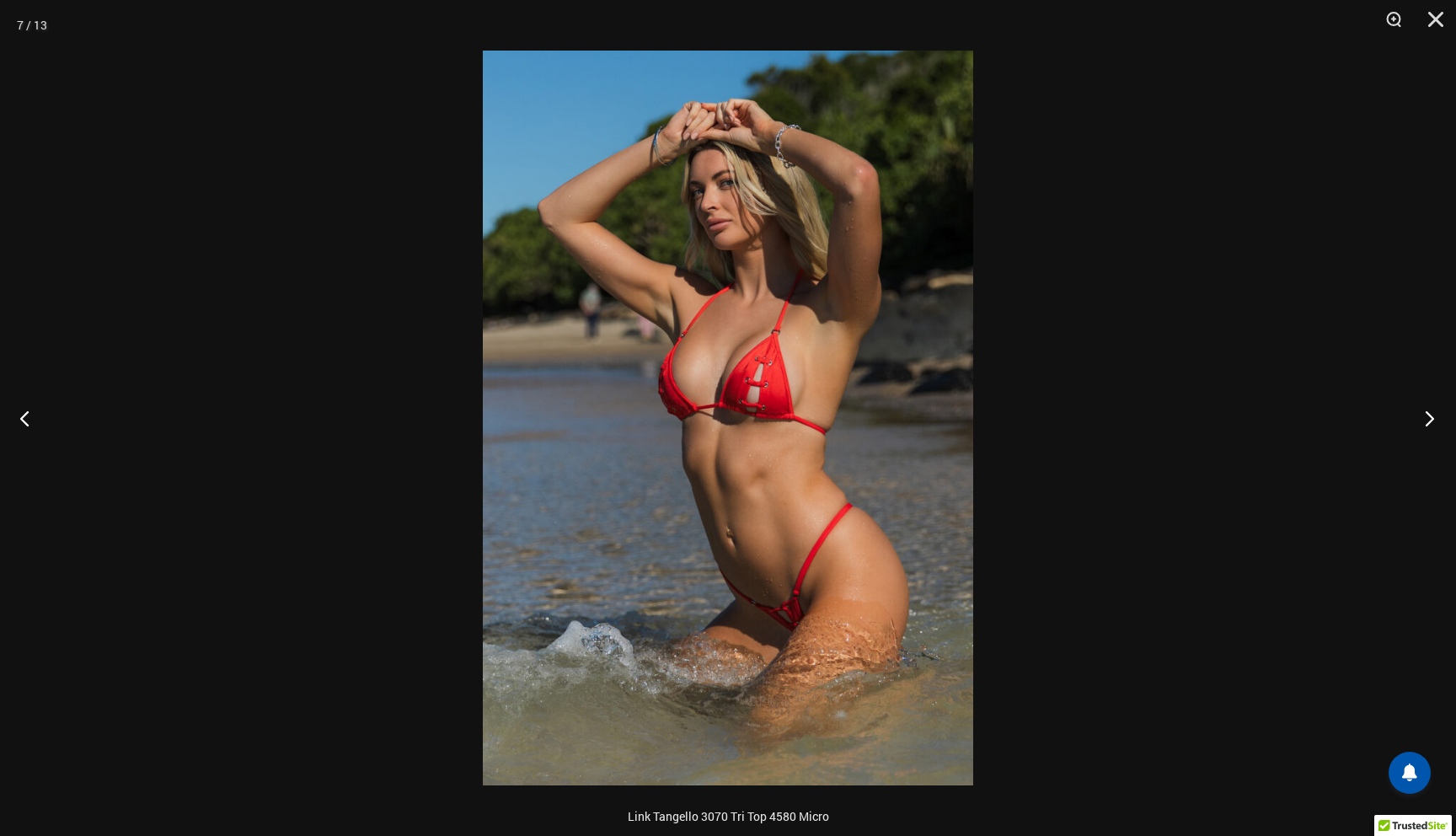
click at [1429, 416] on button "Next" at bounding box center [1424, 418] width 63 height 84
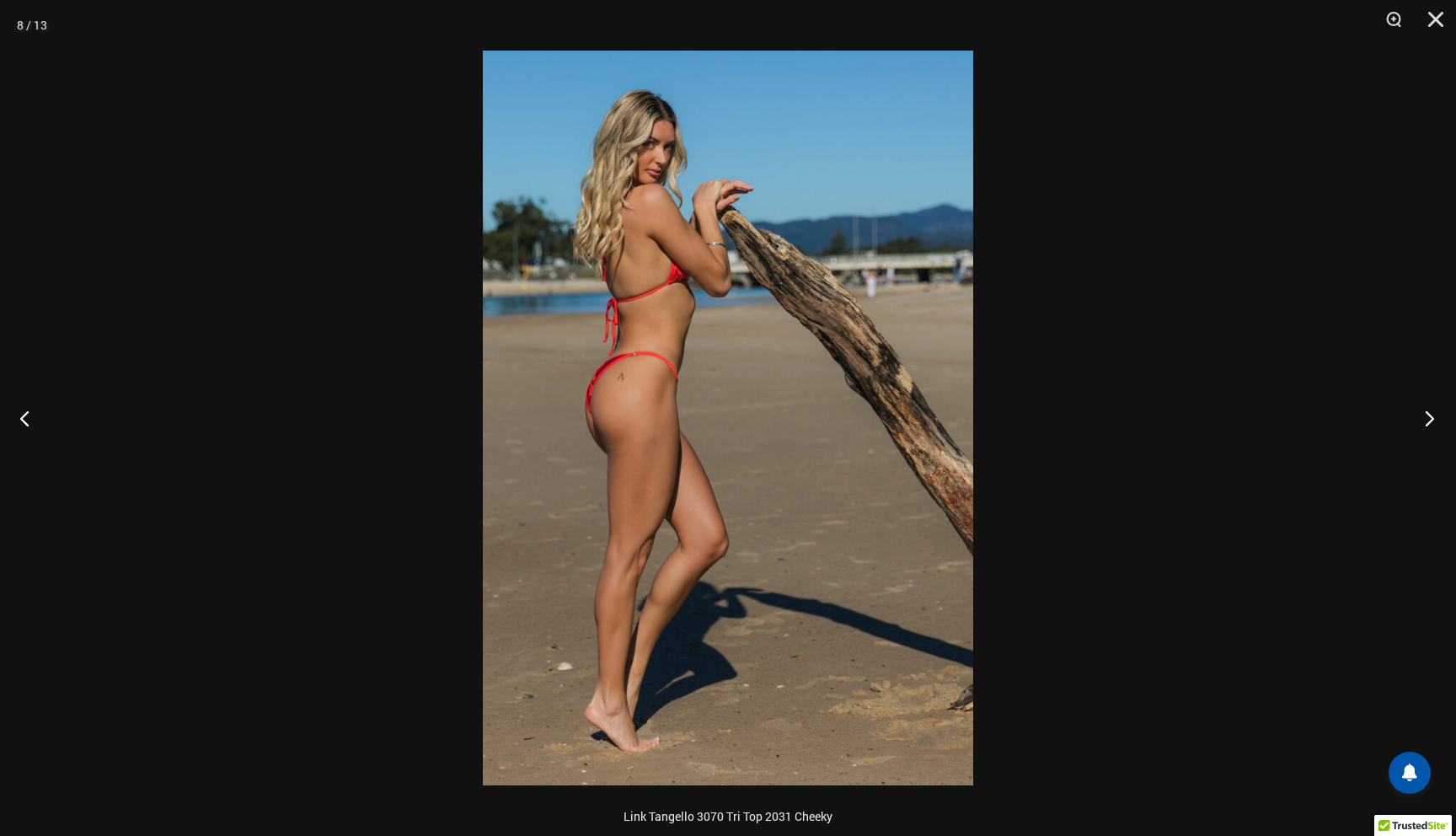
click at [1429, 416] on button "Next" at bounding box center [1424, 418] width 63 height 84
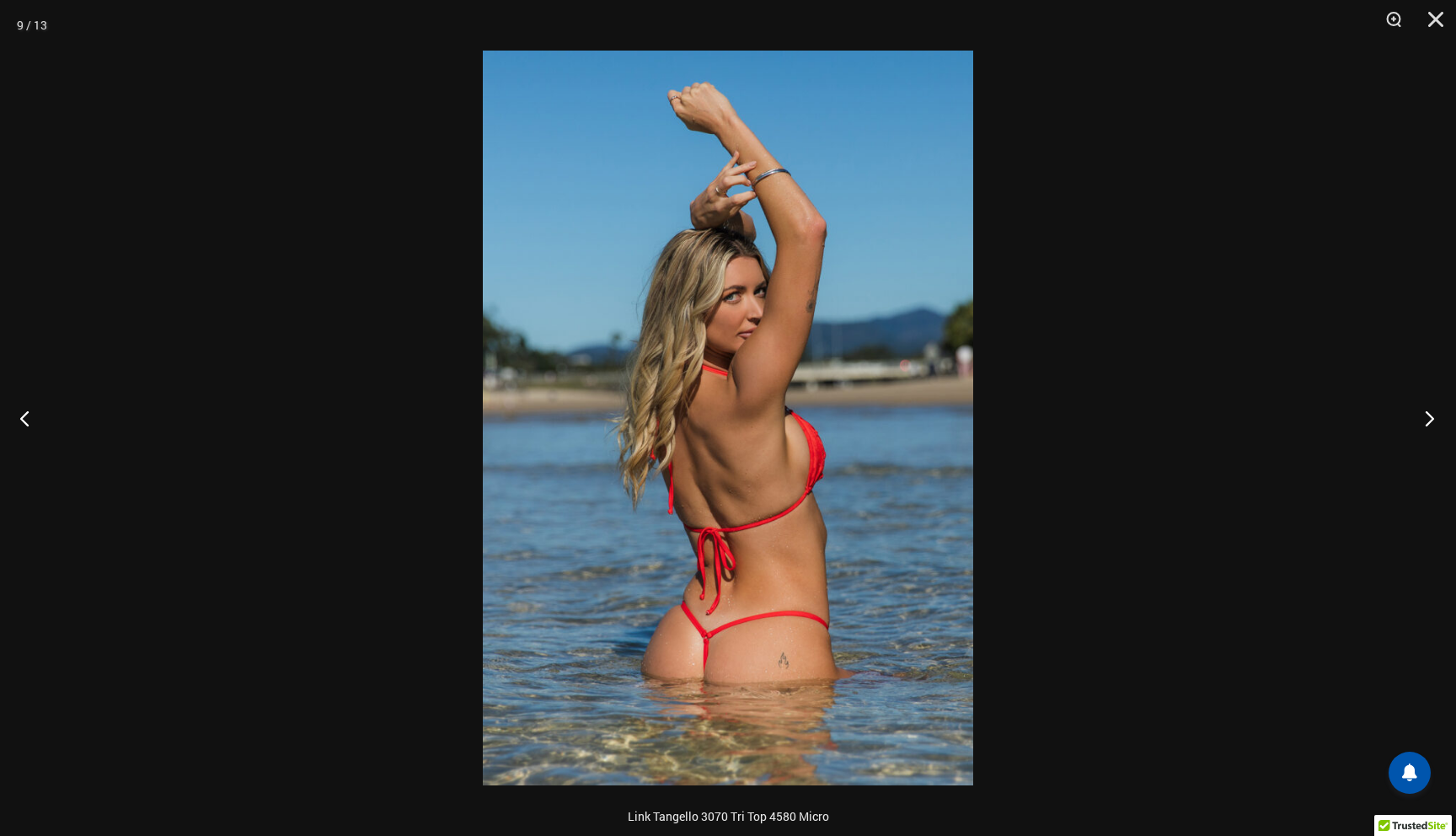
click at [1429, 416] on button "Next" at bounding box center [1424, 418] width 63 height 84
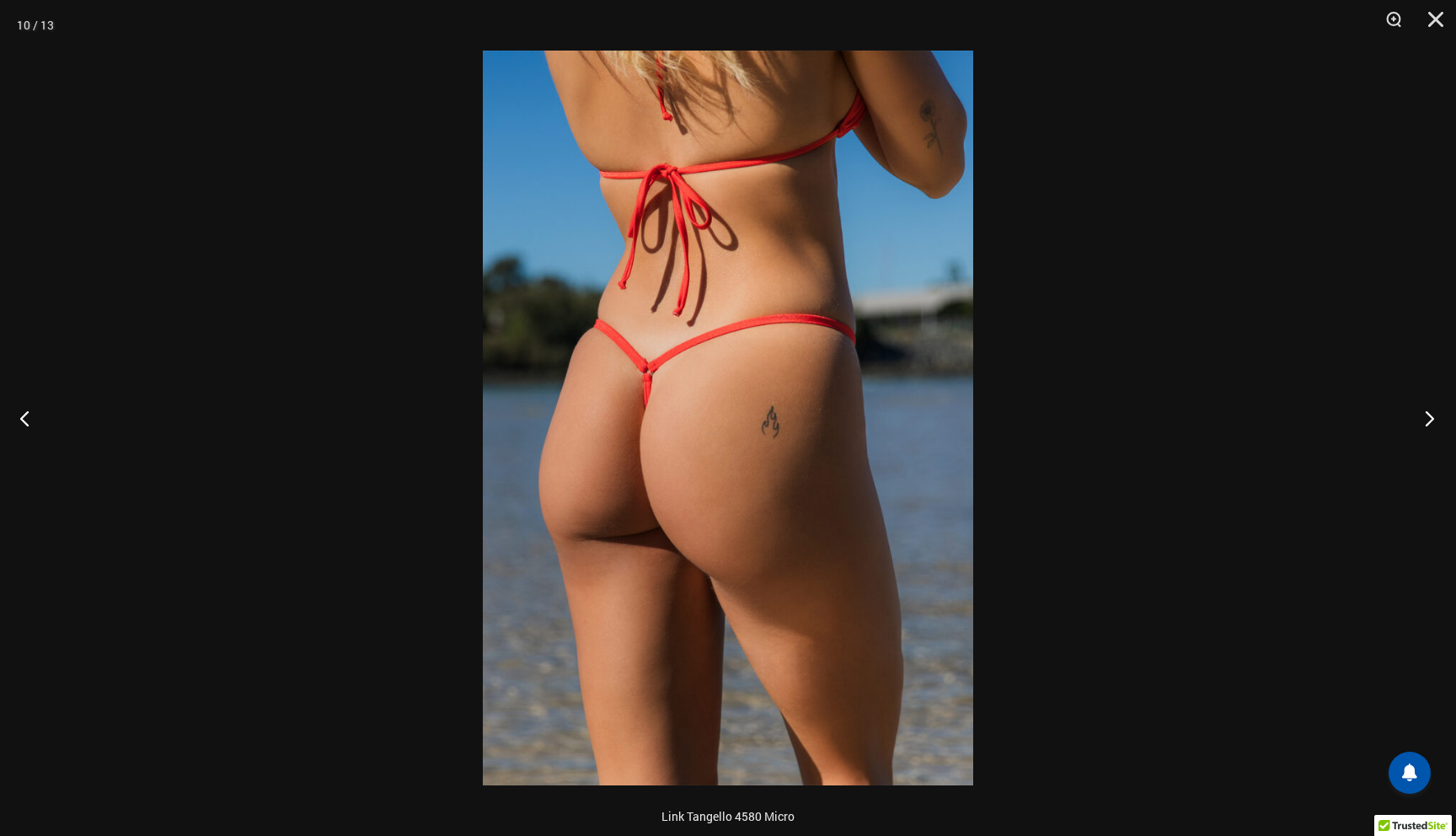
click at [1429, 416] on button "Next" at bounding box center [1424, 418] width 63 height 84
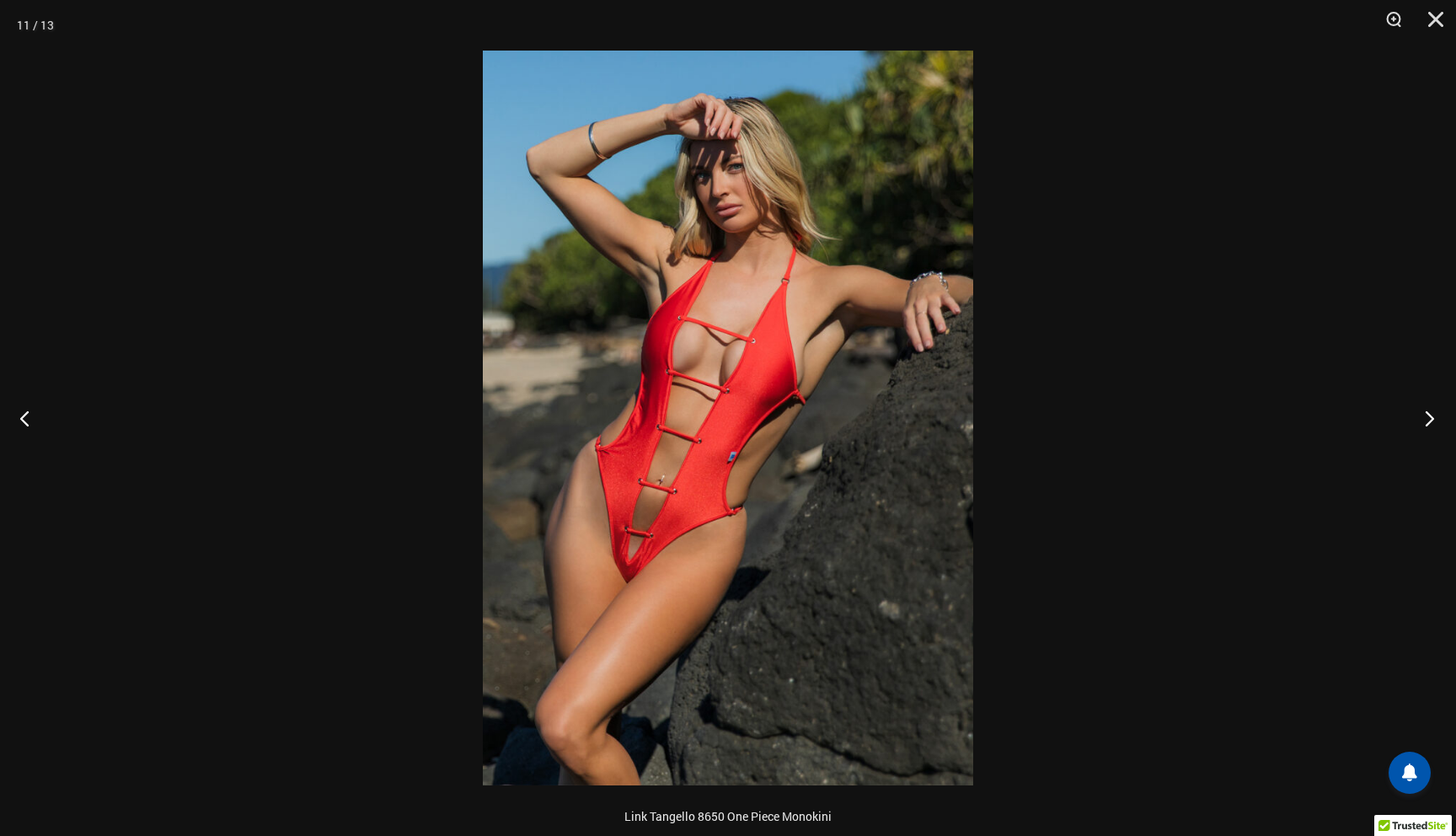
click at [1429, 416] on button "Next" at bounding box center [1424, 418] width 63 height 84
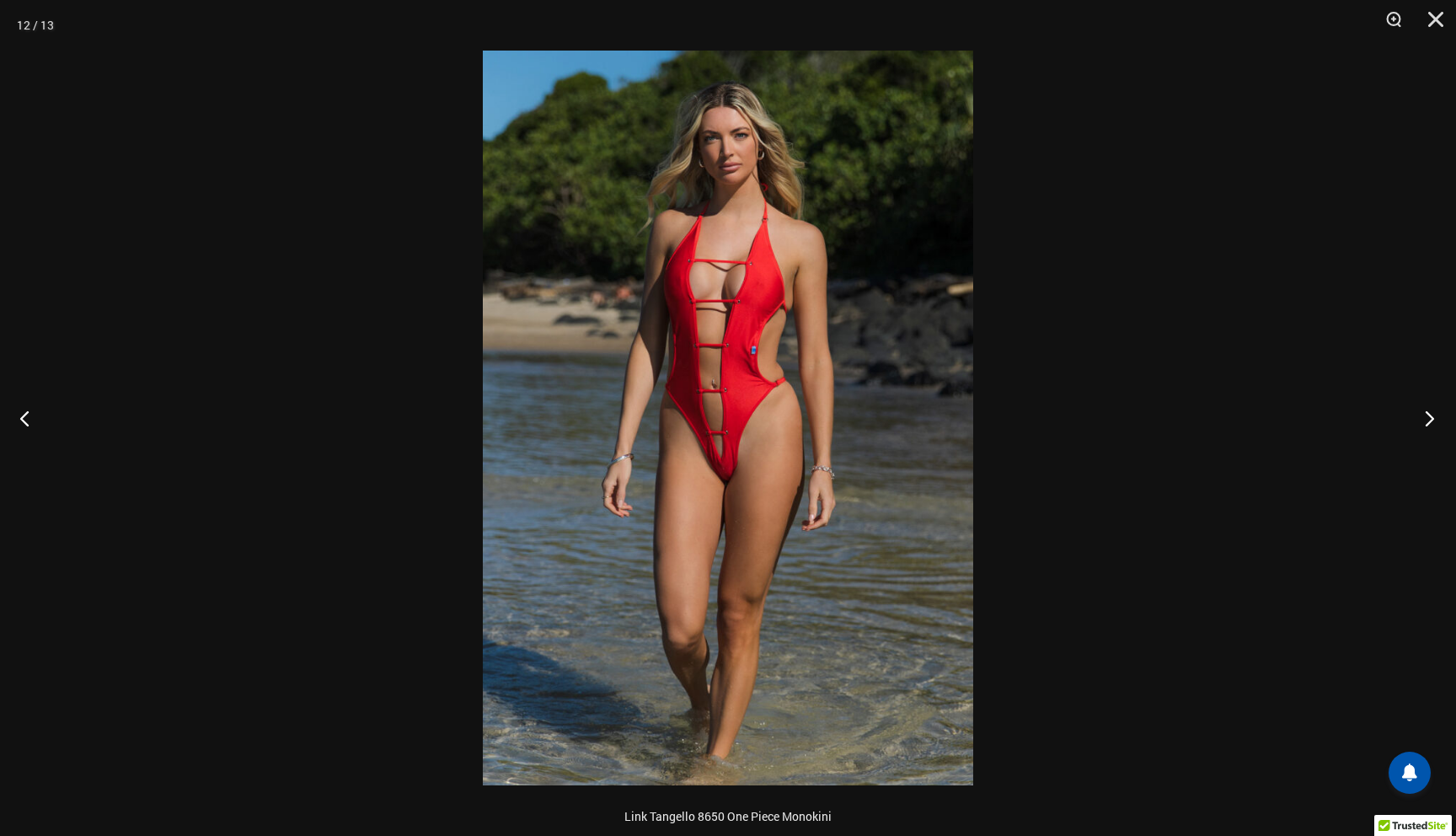
click at [1429, 416] on button "Next" at bounding box center [1424, 418] width 63 height 84
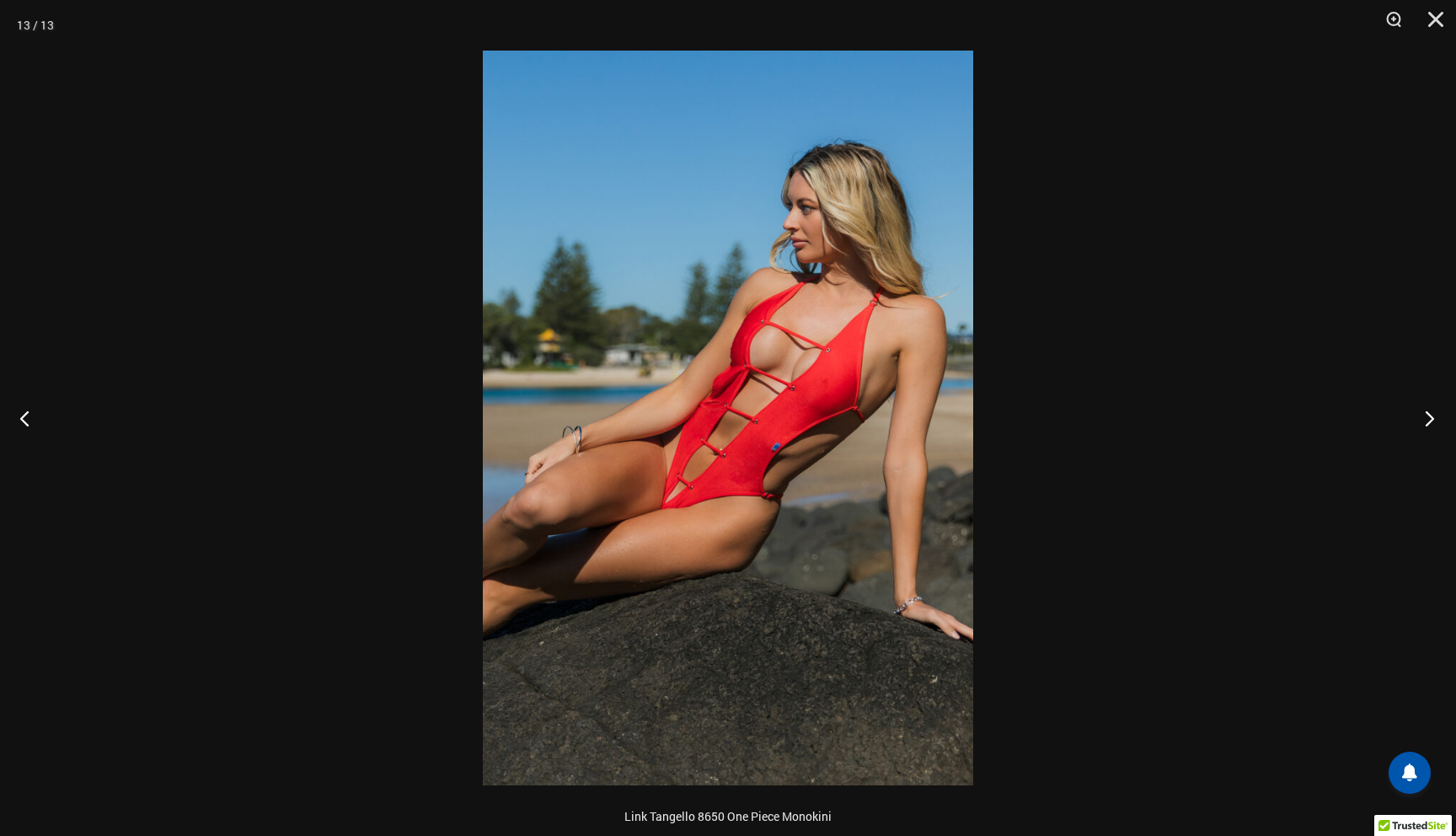
click at [1429, 416] on button "Next" at bounding box center [1424, 418] width 63 height 84
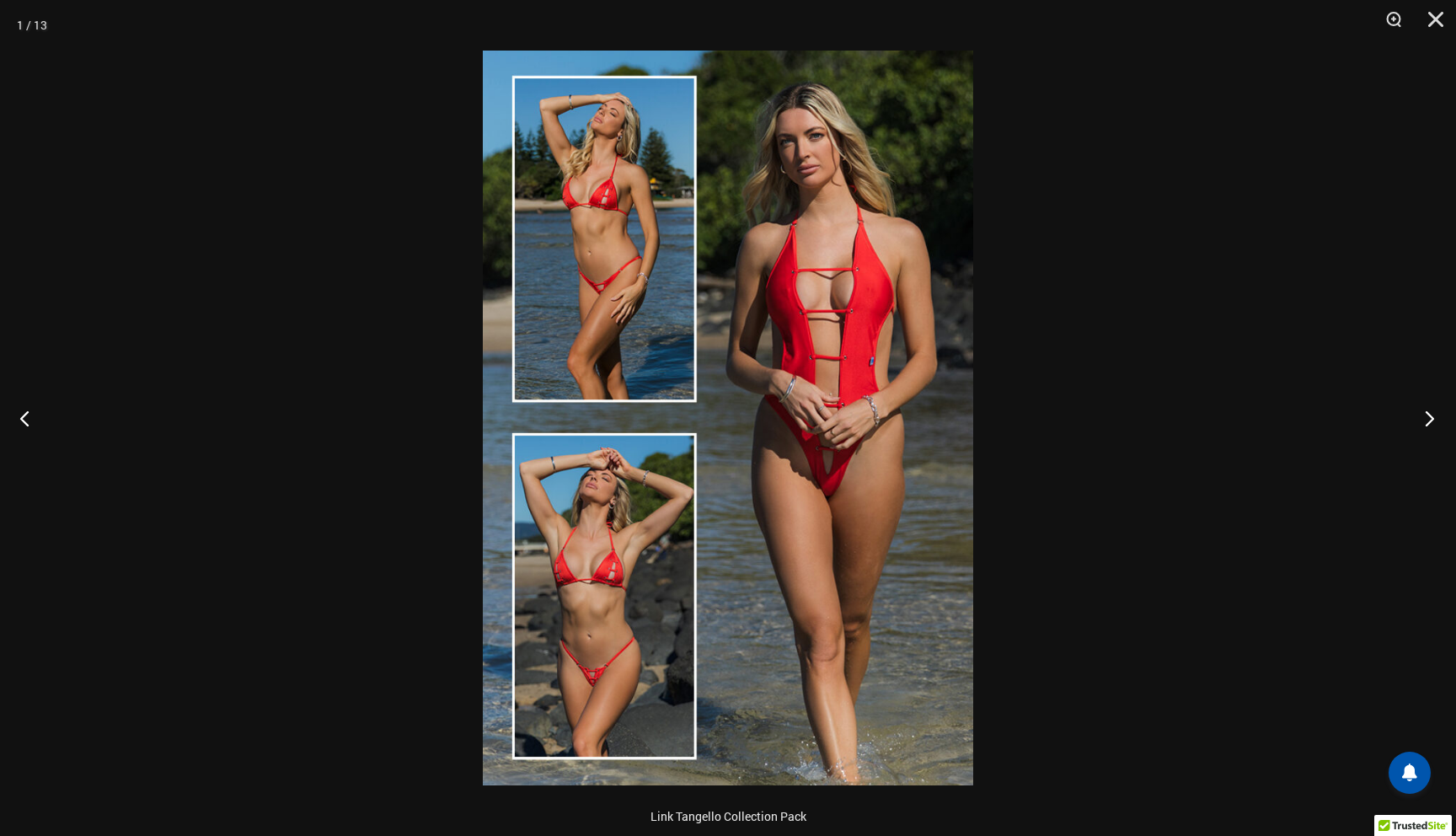
click at [1429, 416] on button "Next" at bounding box center [1424, 418] width 63 height 84
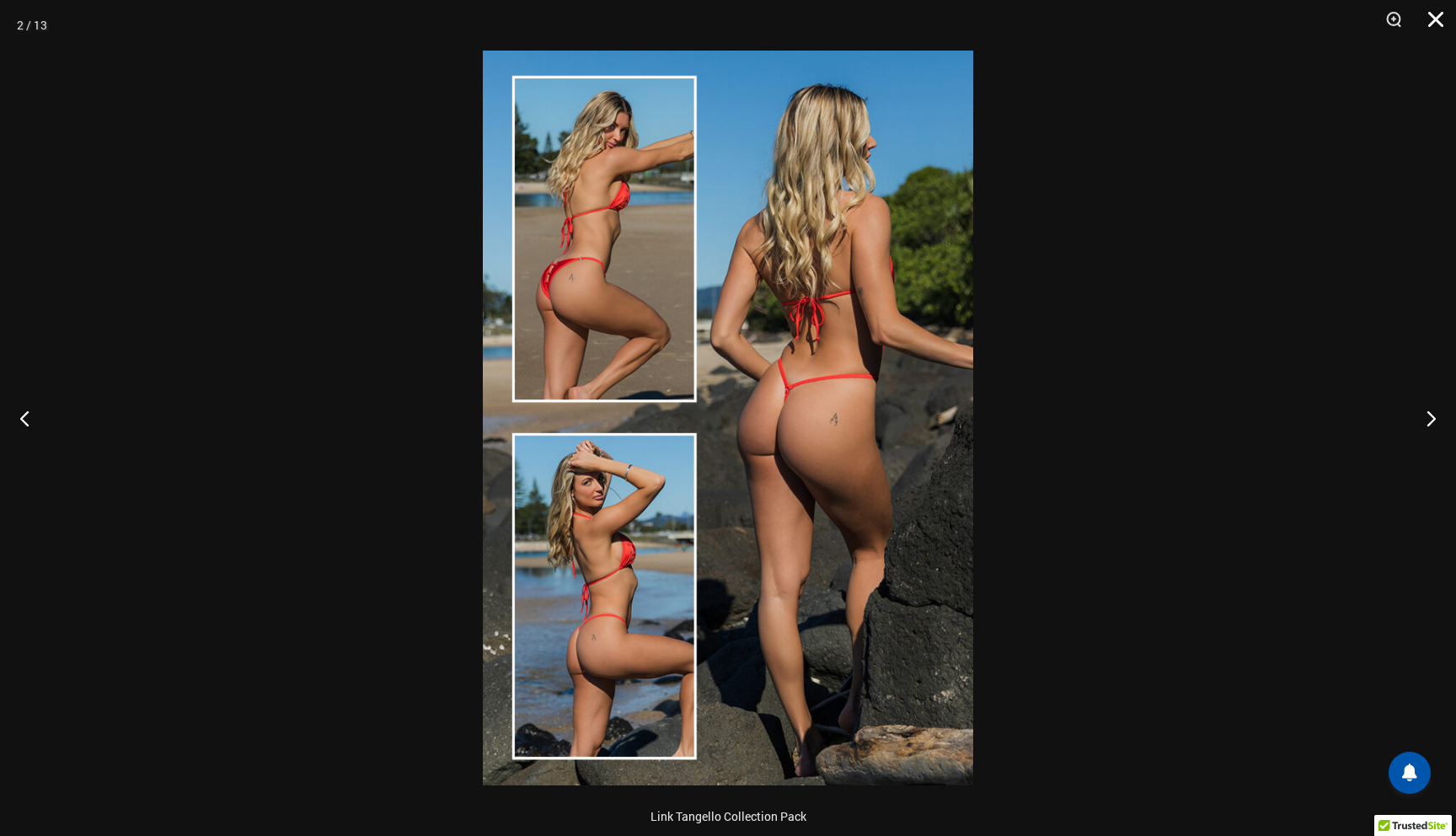
click at [1437, 18] on button "Close" at bounding box center [1429, 25] width 42 height 50
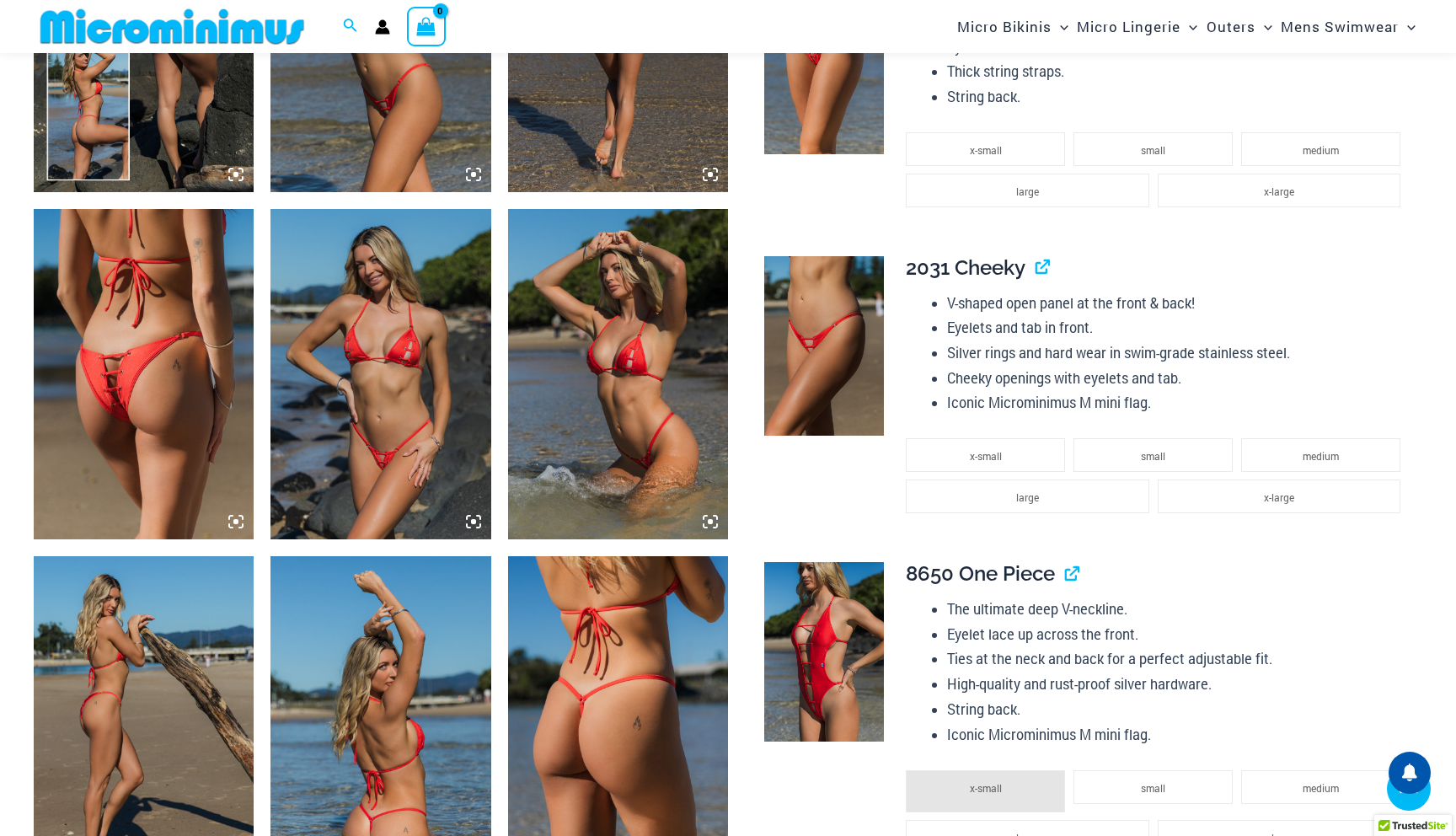
scroll to position [1361, 0]
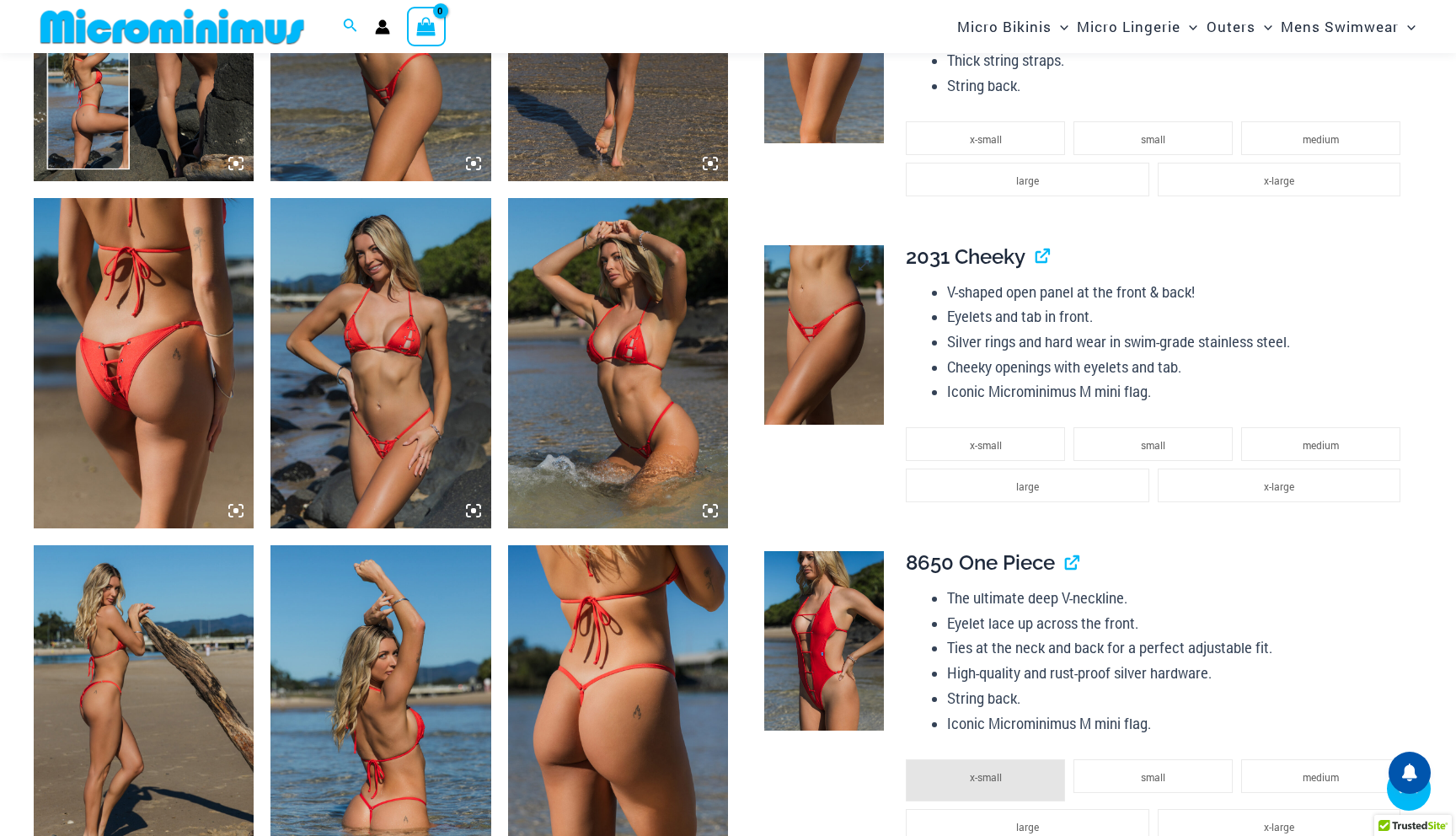
click at [874, 351] on img at bounding box center [824, 336] width 120 height 180
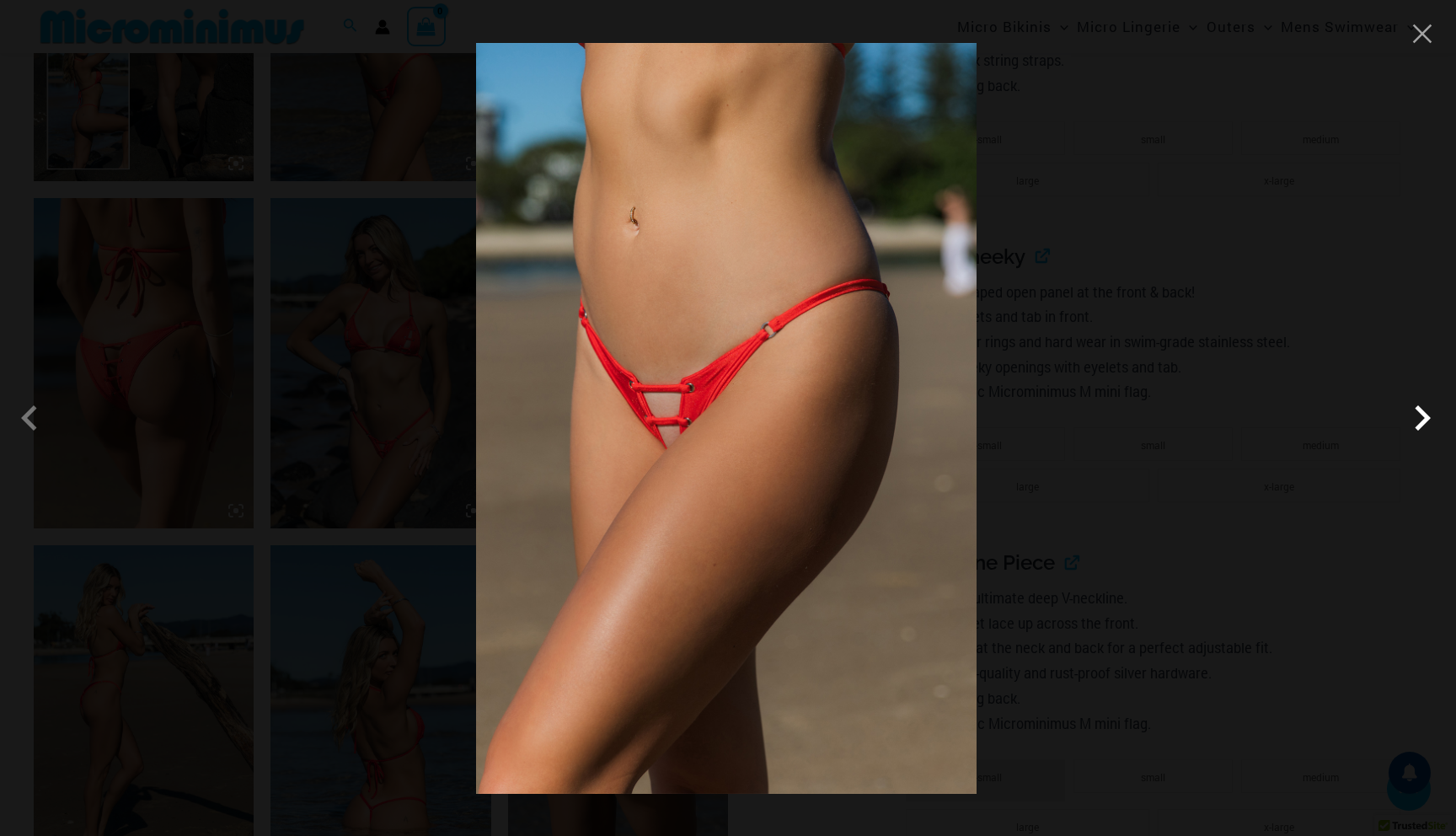
click at [1428, 415] on span at bounding box center [1422, 417] width 50 height 50
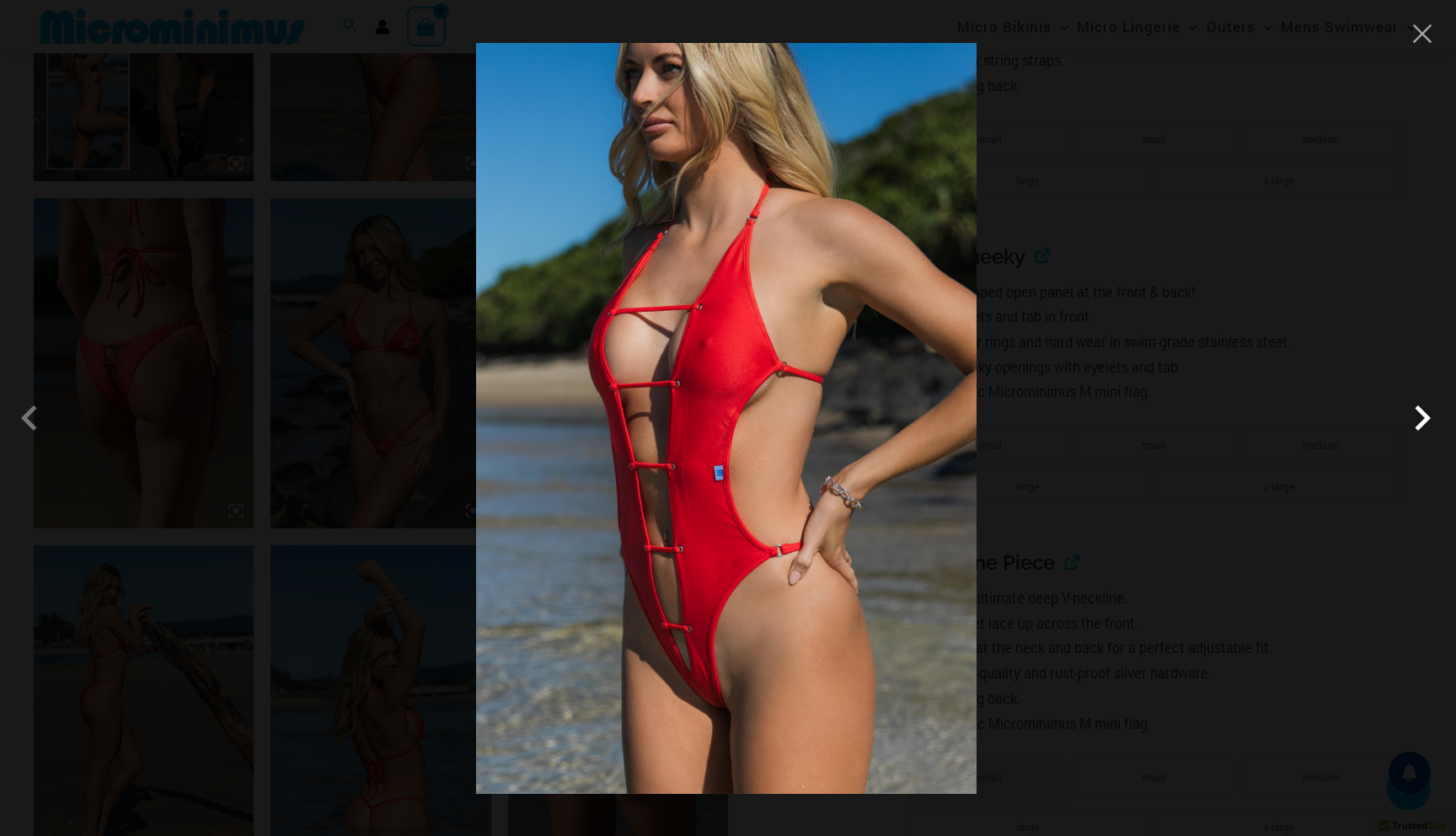
click at [1428, 415] on span at bounding box center [1422, 417] width 50 height 50
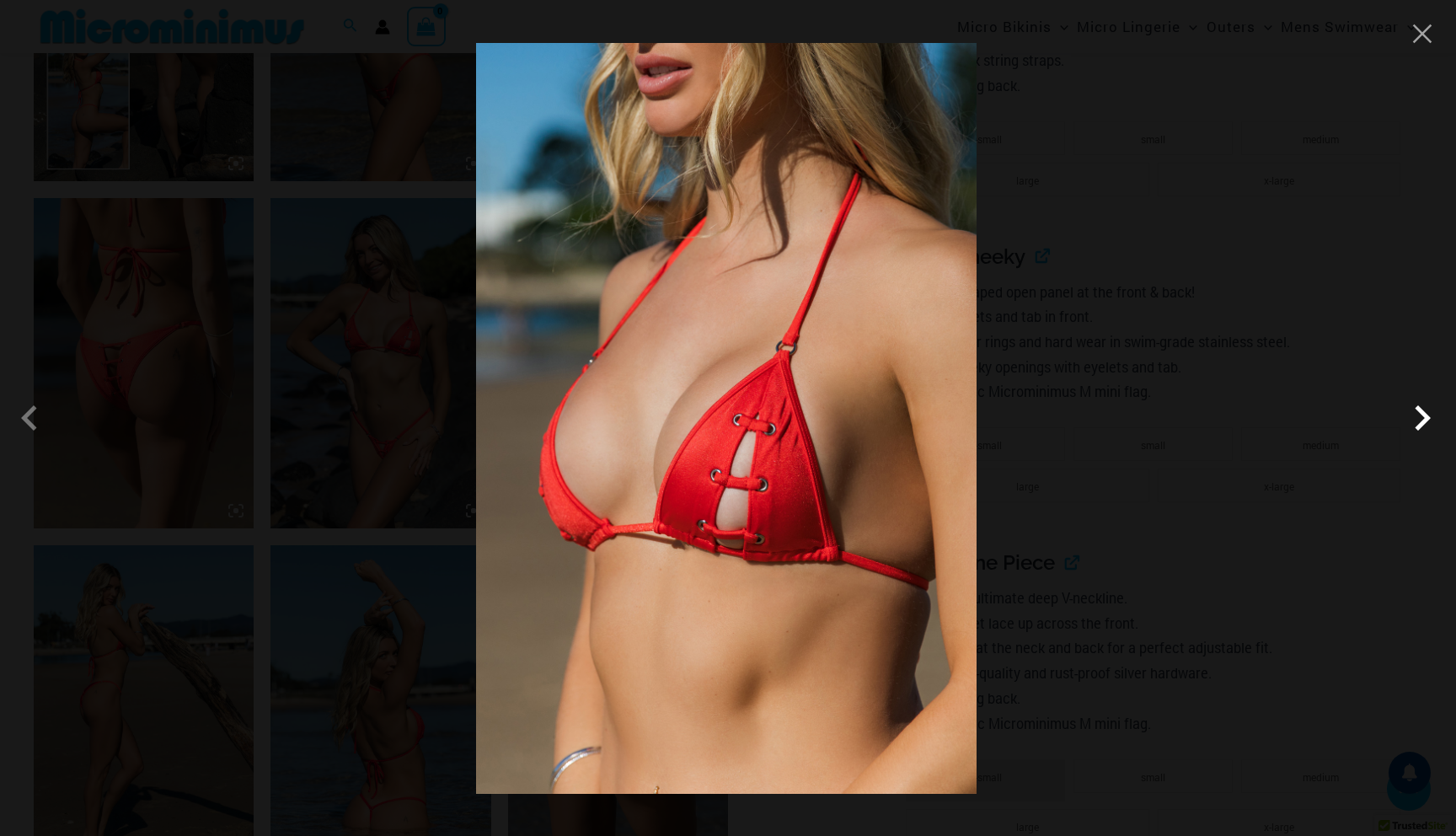
click at [1428, 415] on span at bounding box center [1422, 417] width 50 height 50
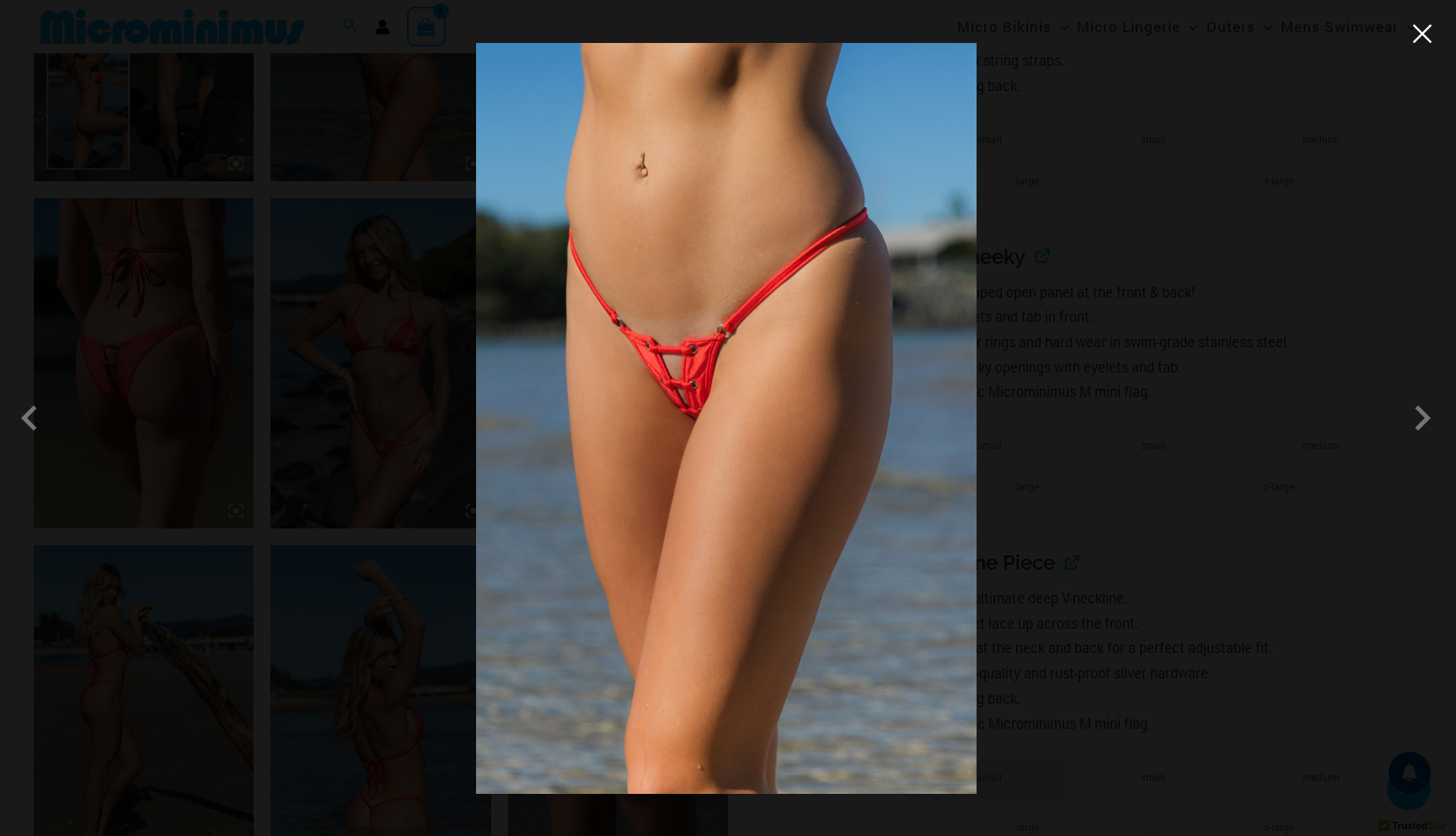
click at [1422, 30] on button "Close" at bounding box center [1422, 34] width 26 height 26
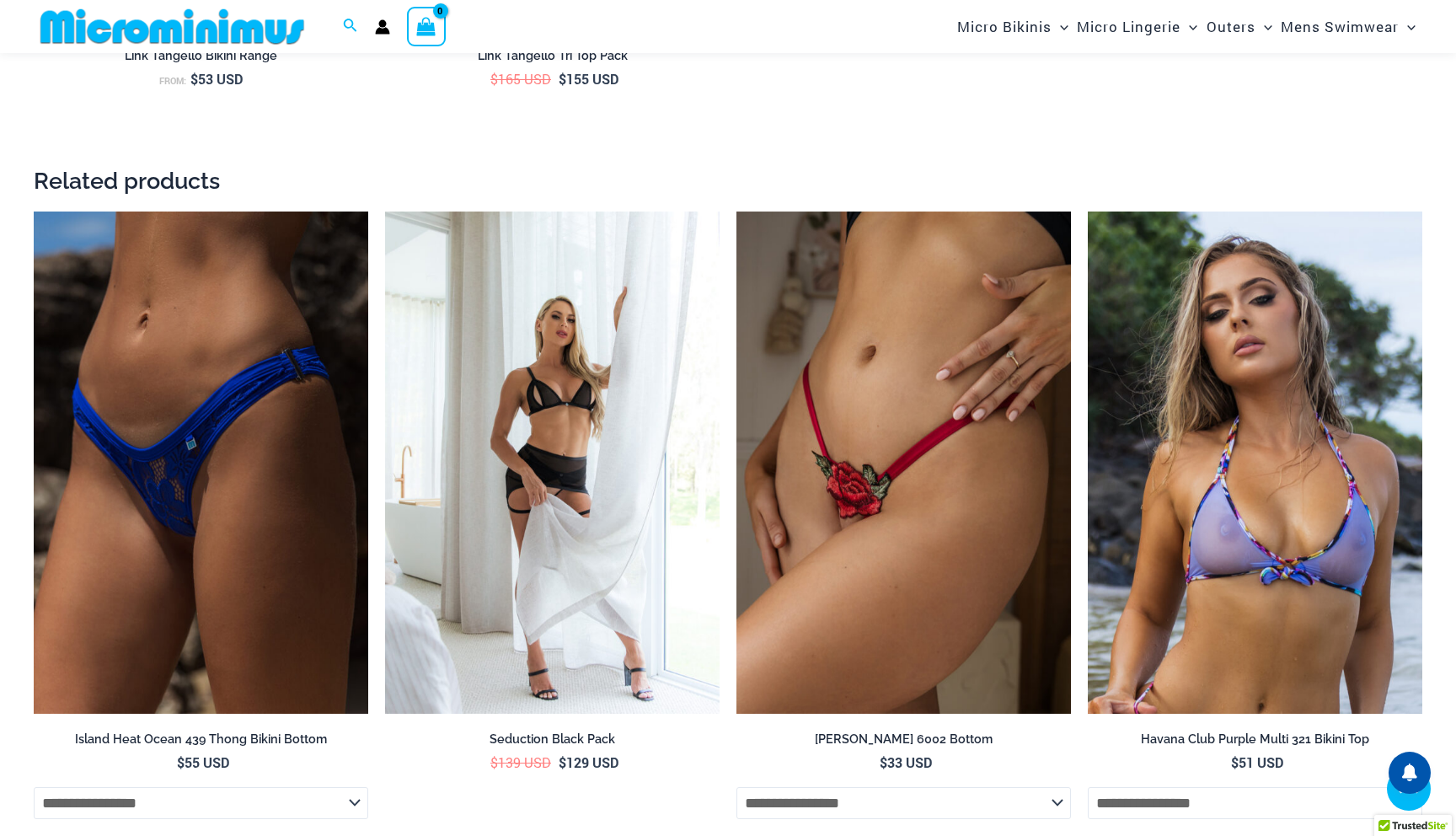
scroll to position [3690, 0]
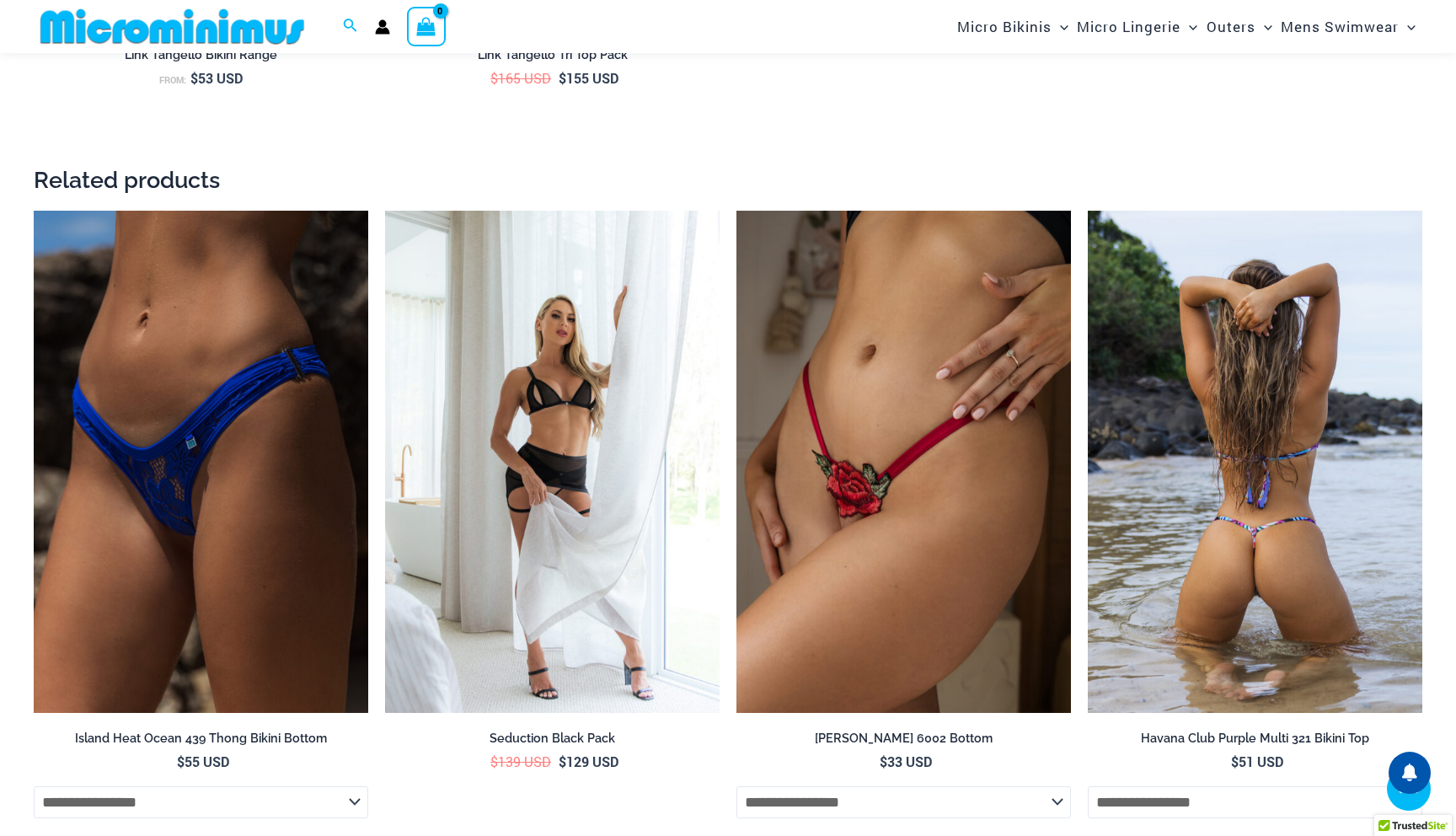
click at [1279, 472] on img at bounding box center [1254, 462] width 334 height 502
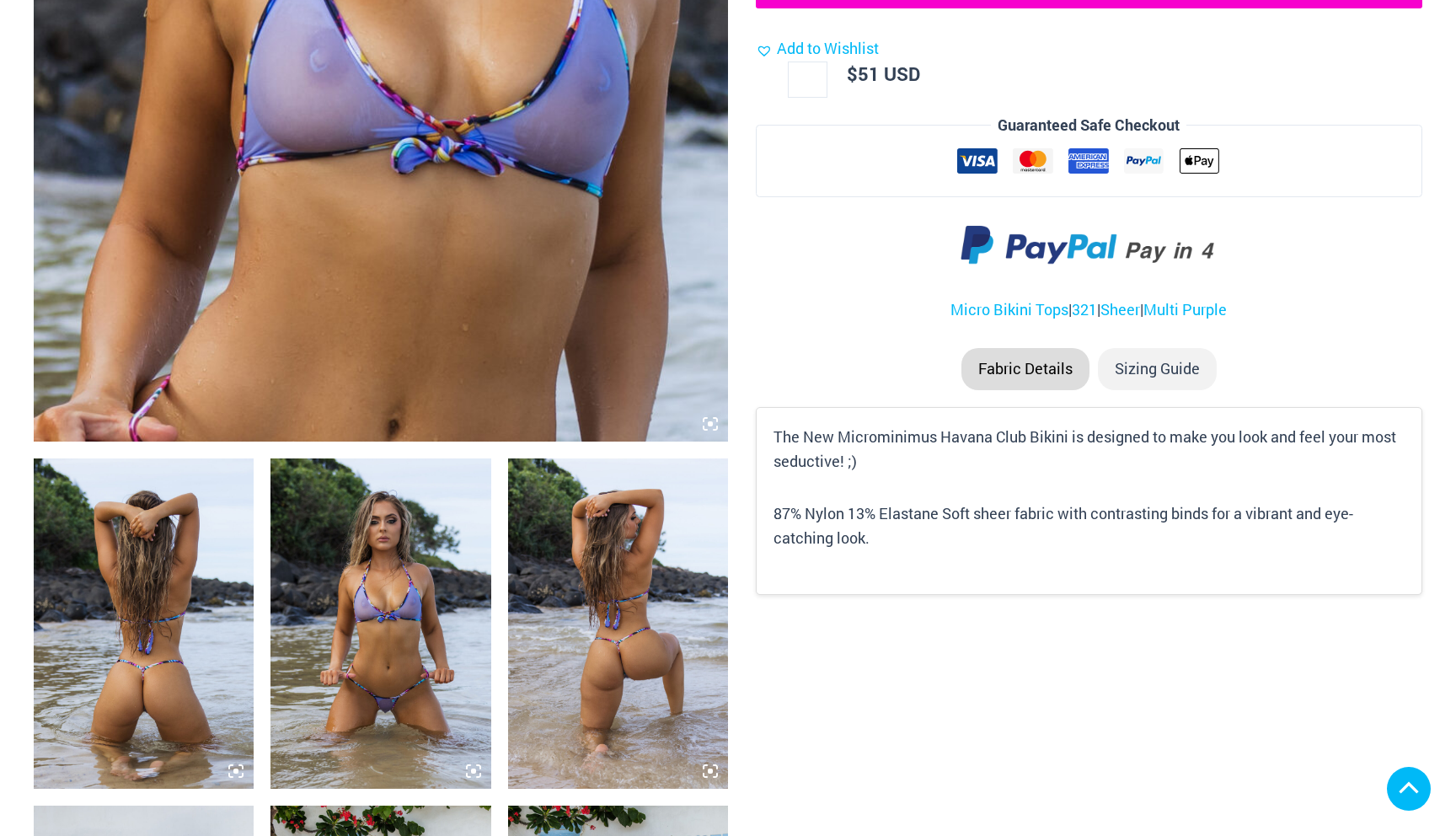
scroll to position [984, 0]
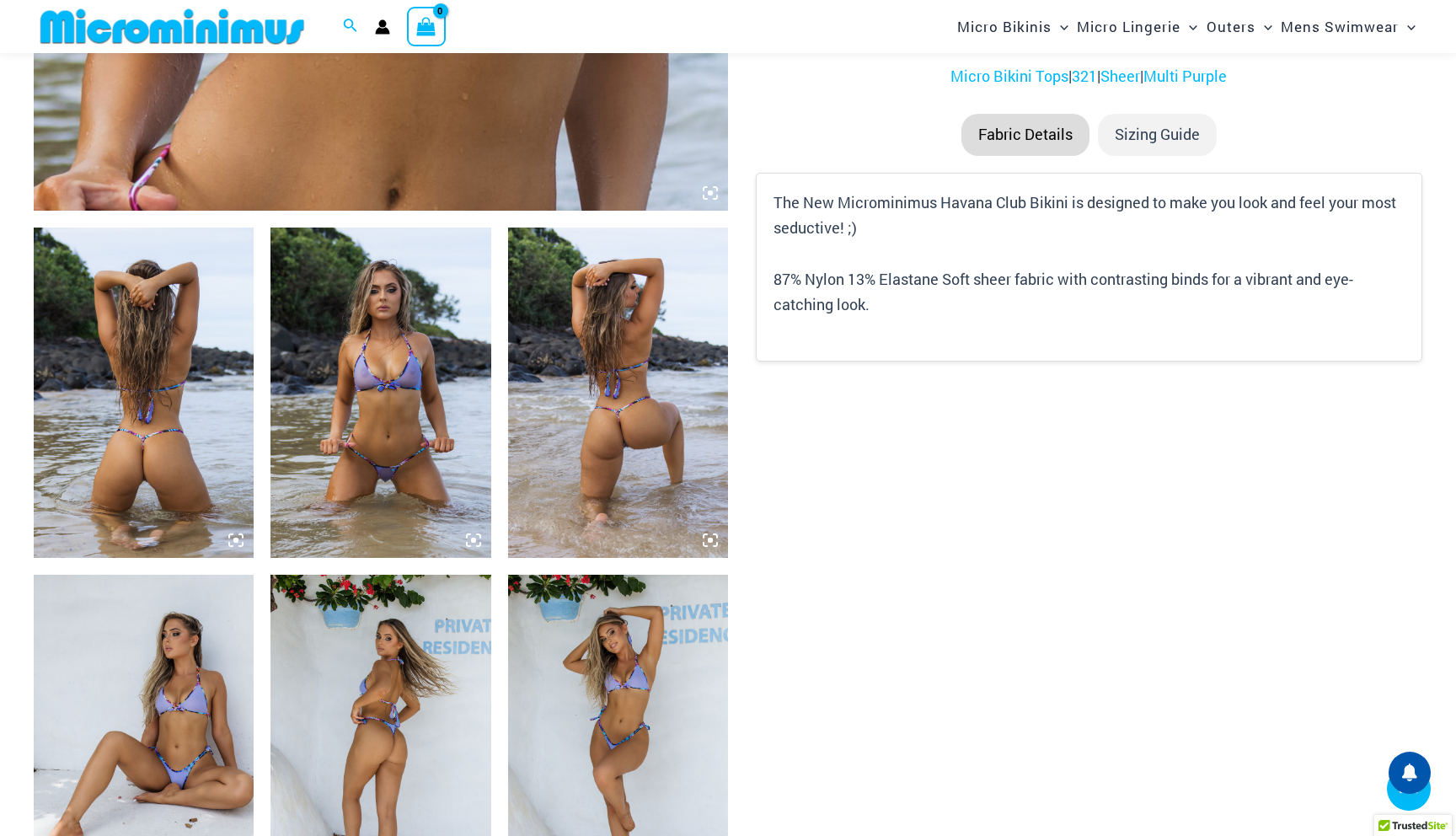
click at [161, 276] on img at bounding box center [144, 392] width 220 height 330
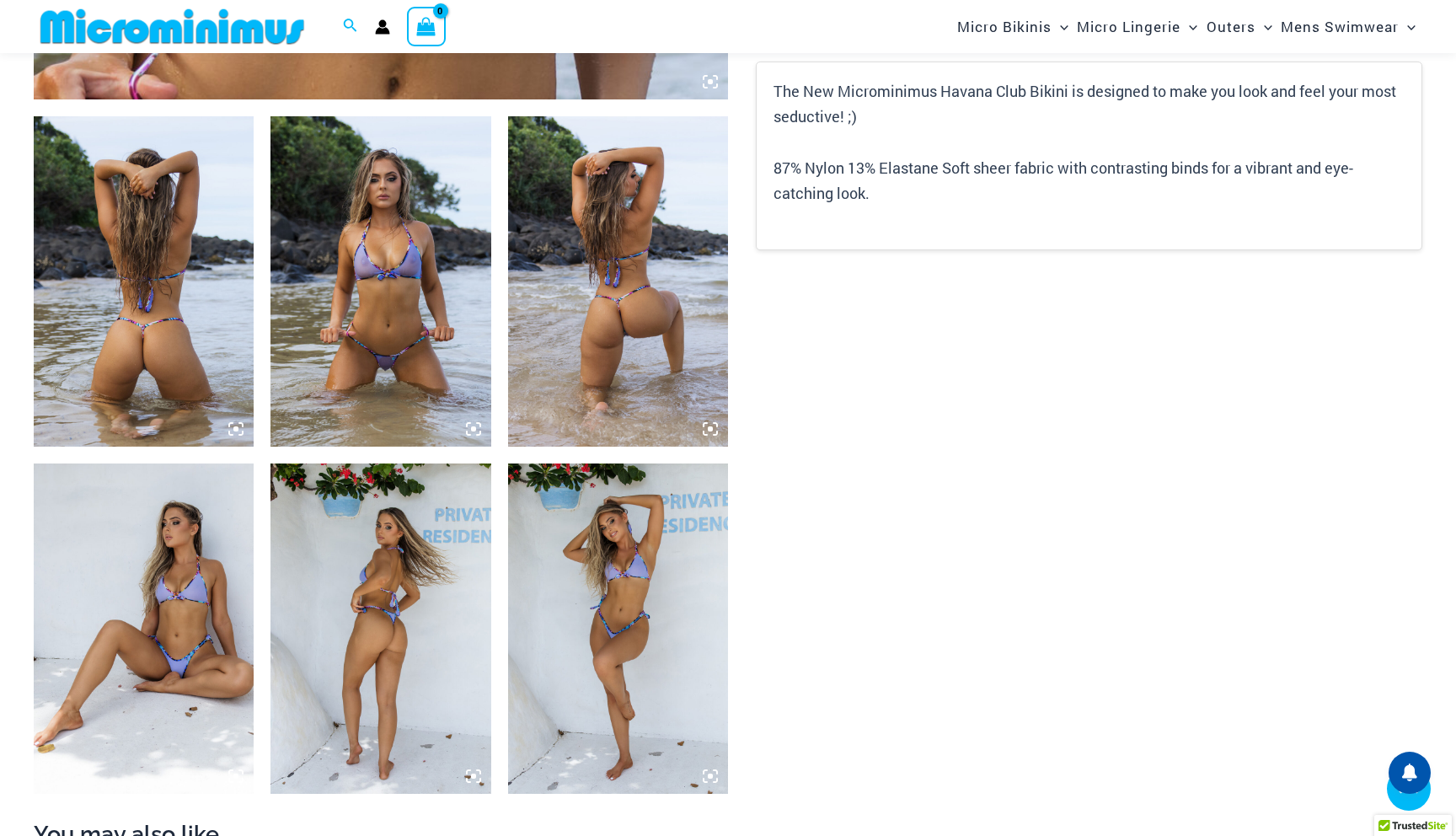
click at [236, 425] on icon at bounding box center [235, 429] width 16 height 16
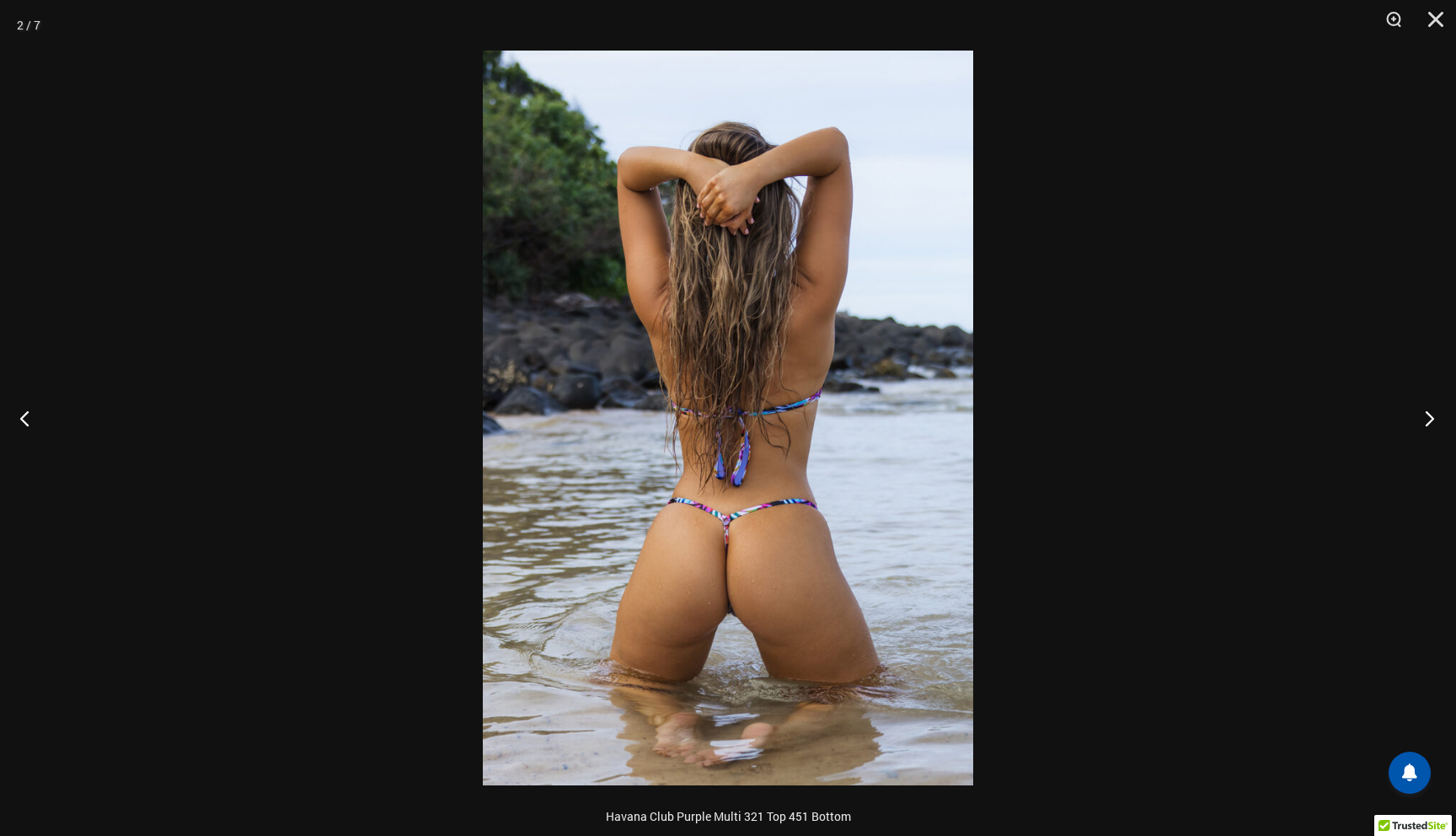
click at [1434, 415] on button "Next" at bounding box center [1424, 418] width 63 height 84
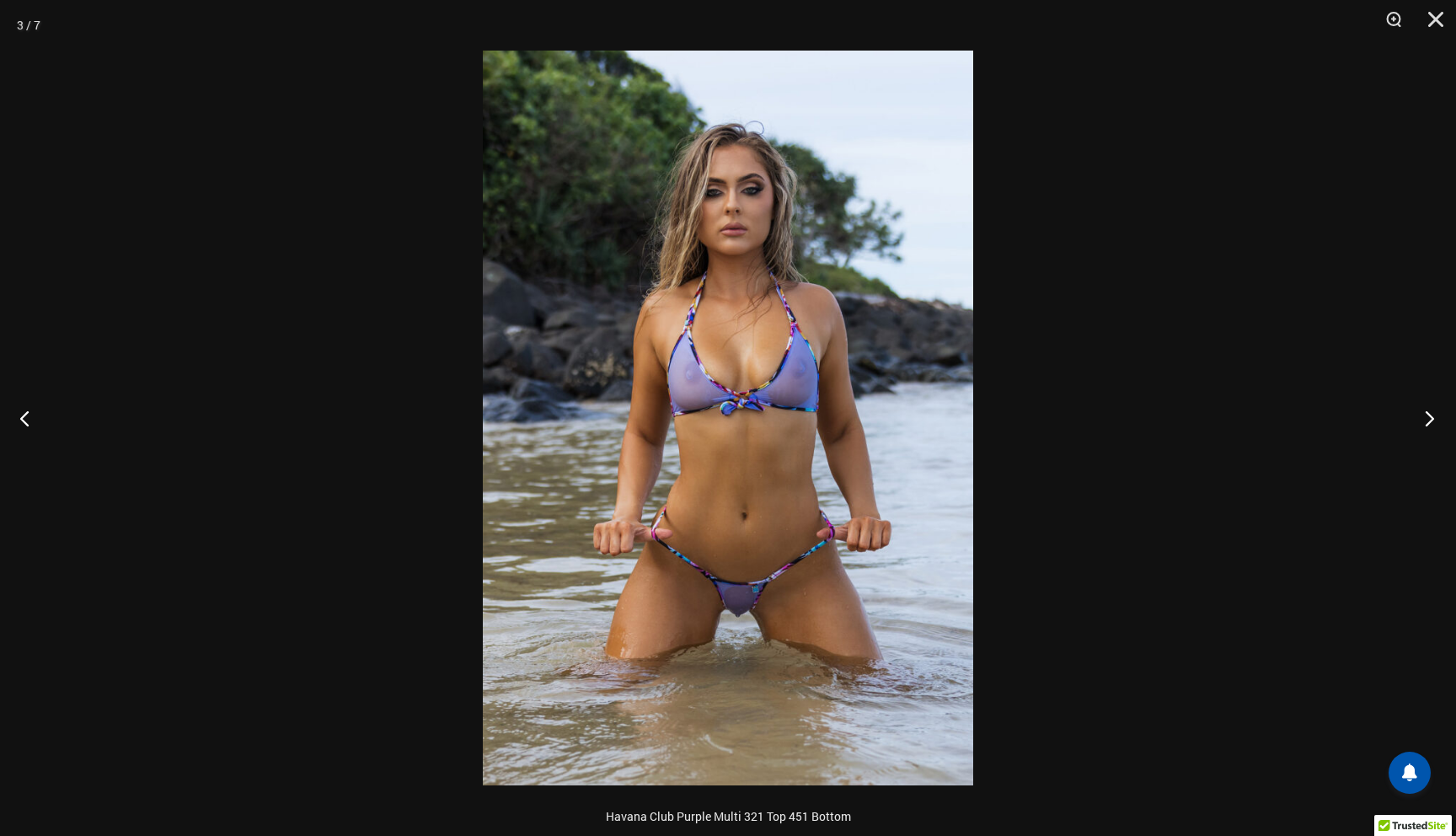
click at [1434, 415] on button "Next" at bounding box center [1424, 418] width 63 height 84
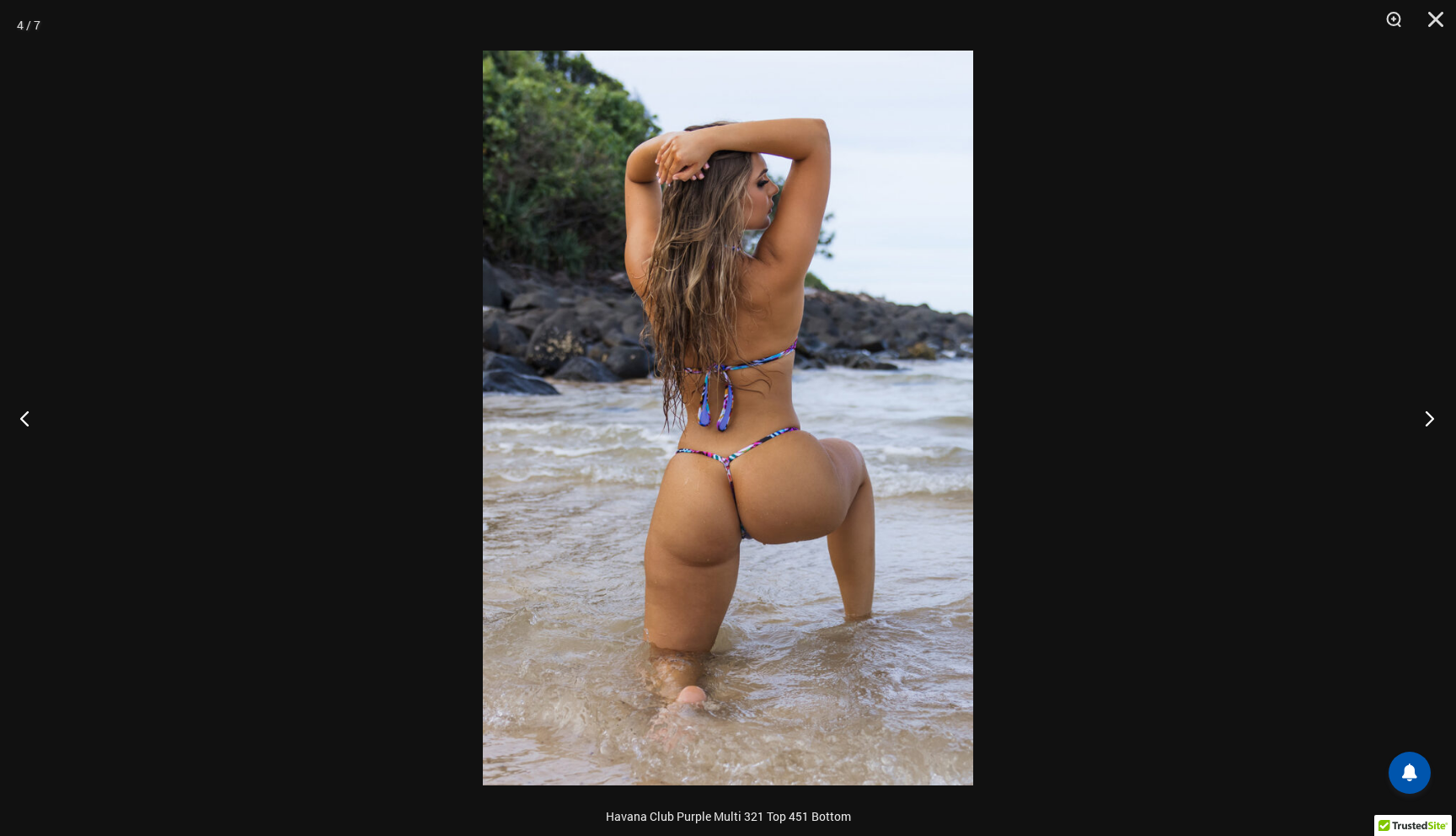
click at [1434, 415] on button "Next" at bounding box center [1424, 418] width 63 height 84
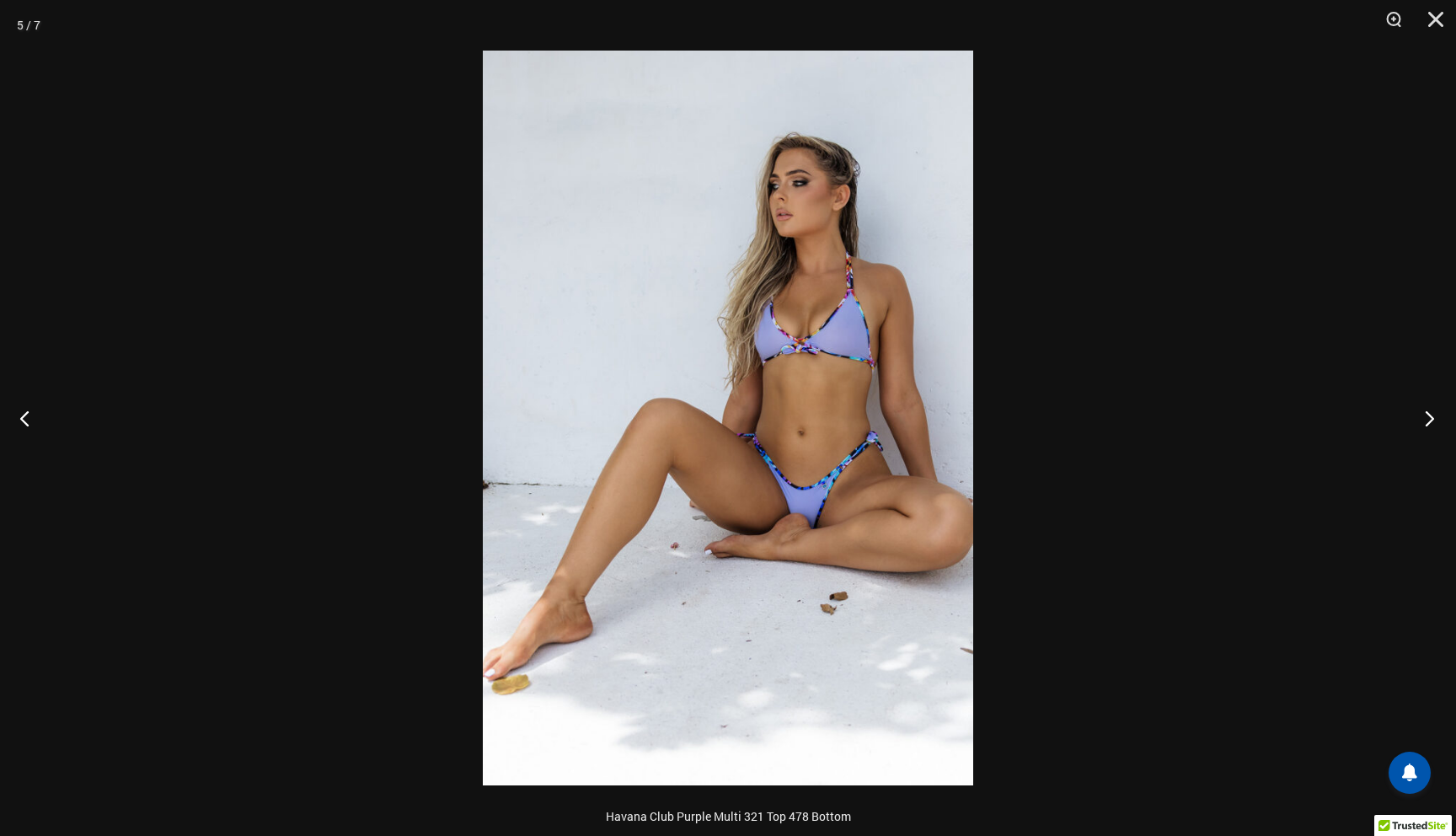
click at [1434, 415] on button "Next" at bounding box center [1424, 418] width 63 height 84
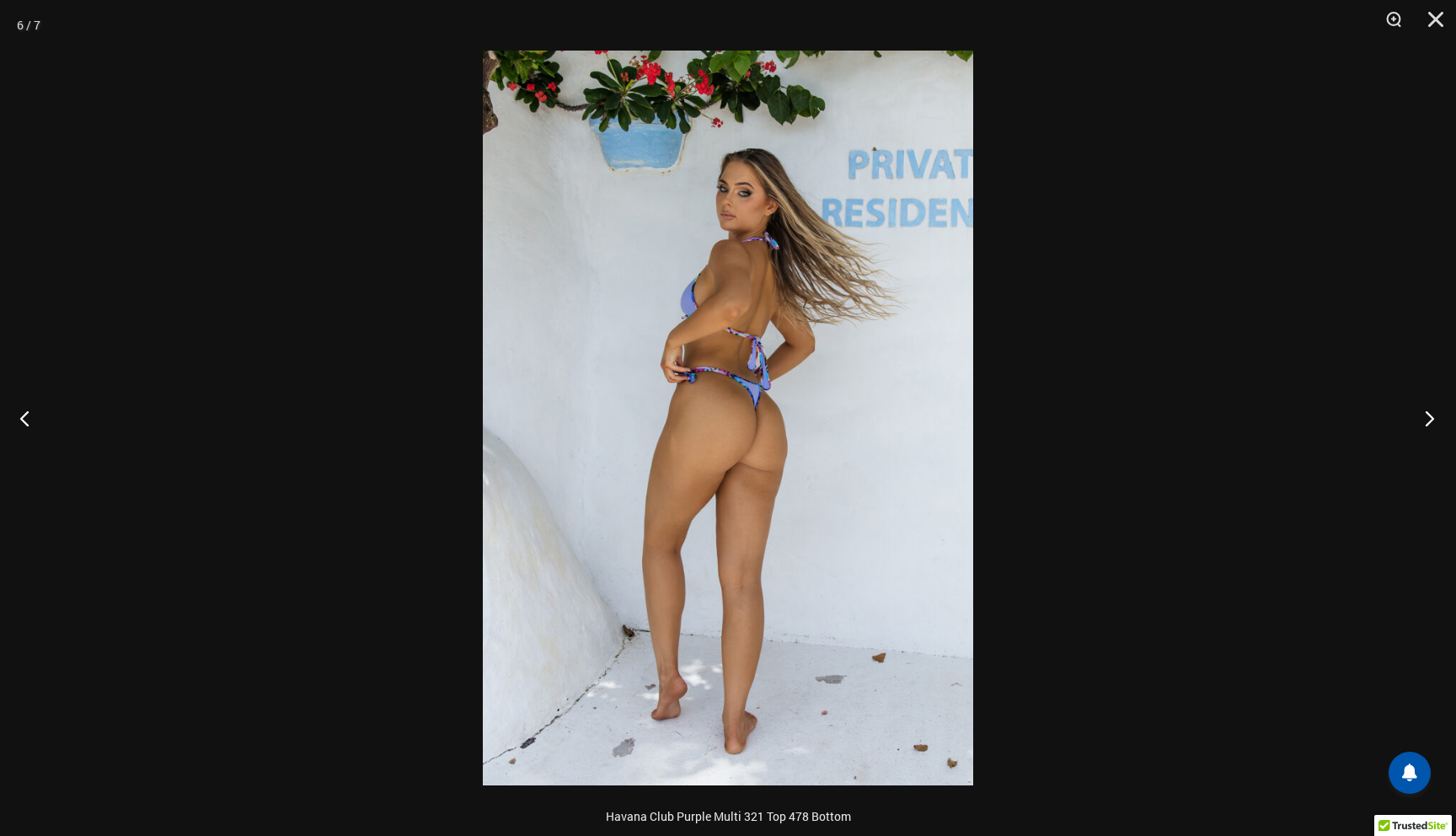
click at [1434, 415] on button "Next" at bounding box center [1424, 418] width 63 height 84
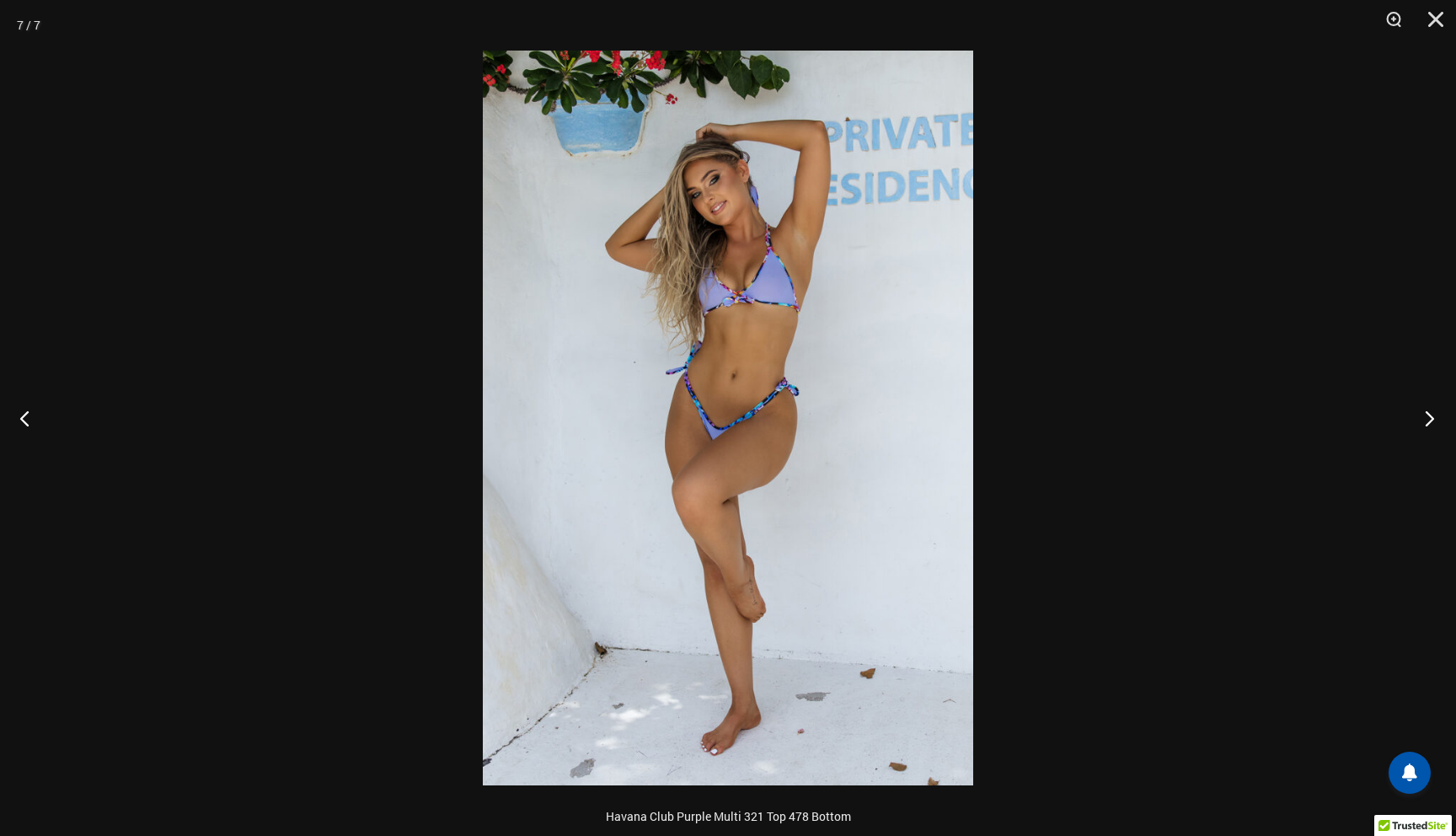
click at [1434, 415] on button "Next" at bounding box center [1424, 418] width 63 height 84
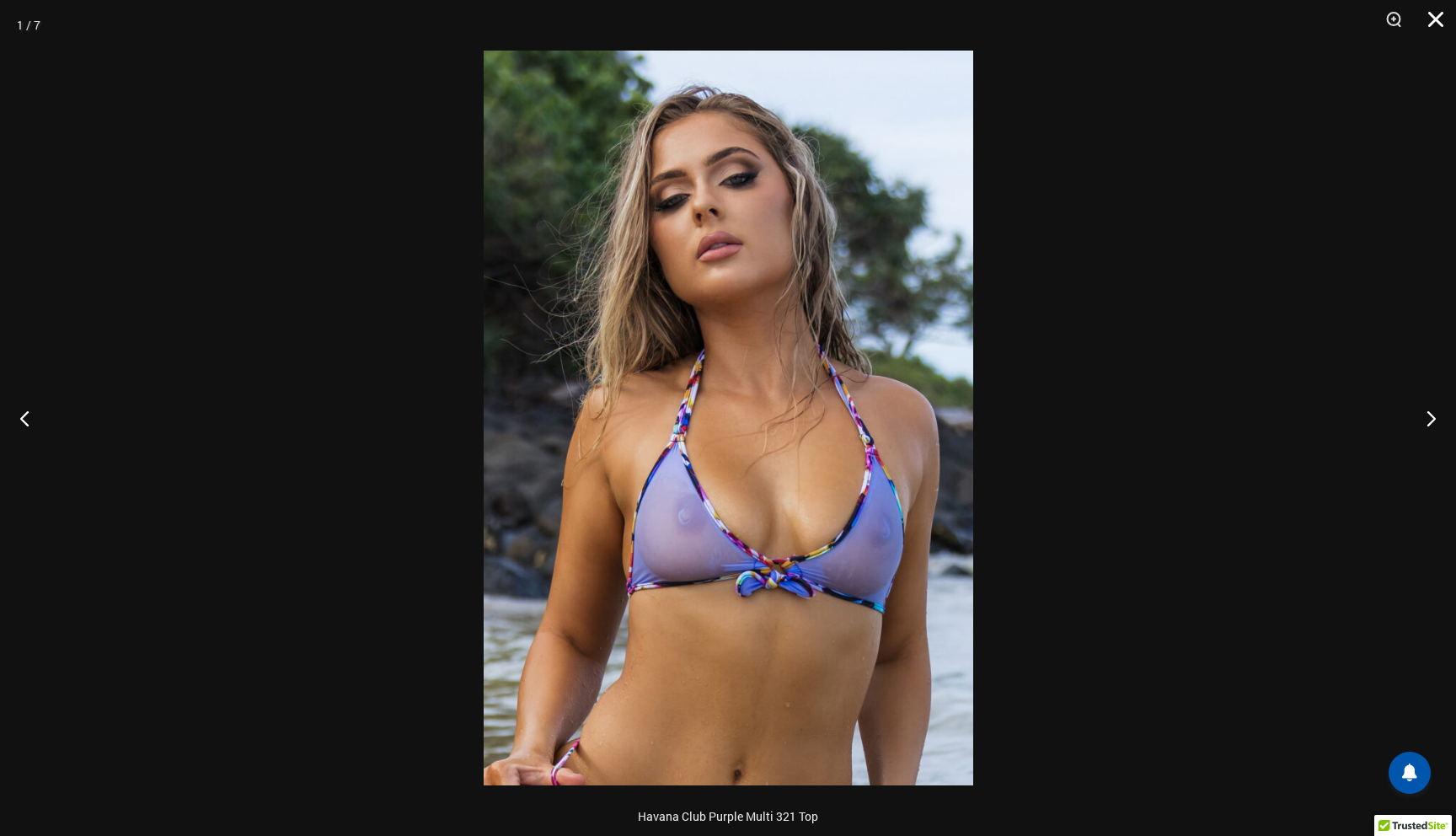
click at [1442, 21] on button "Close" at bounding box center [1429, 25] width 42 height 50
